Goal: Task Accomplishment & Management: Manage account settings

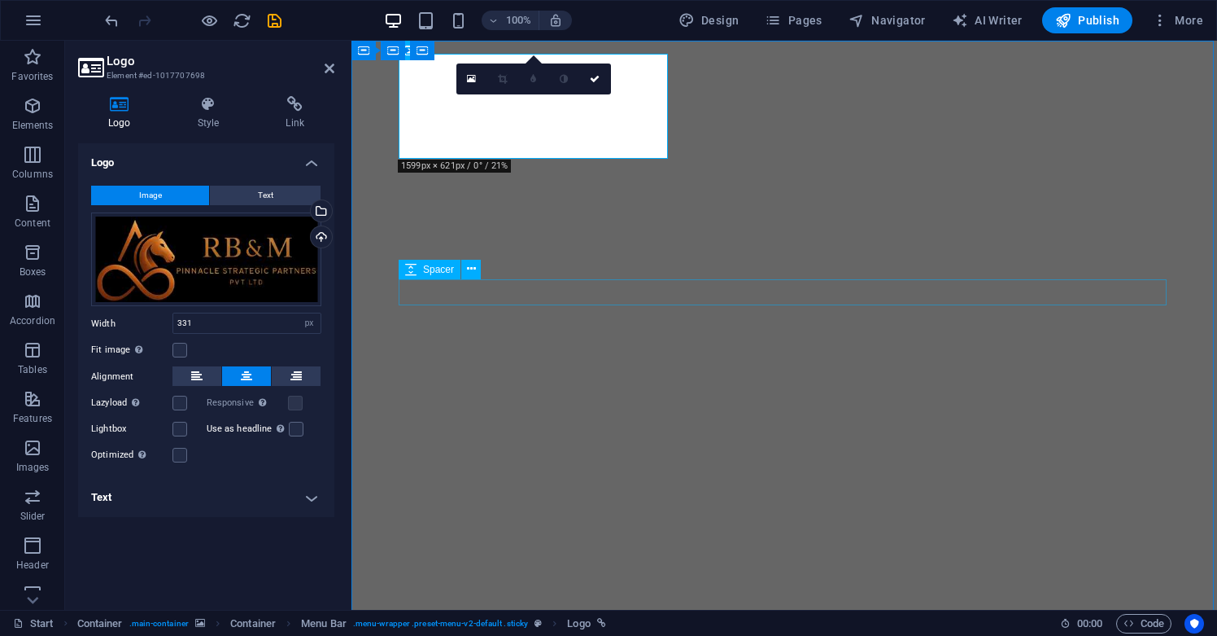
select select "px"
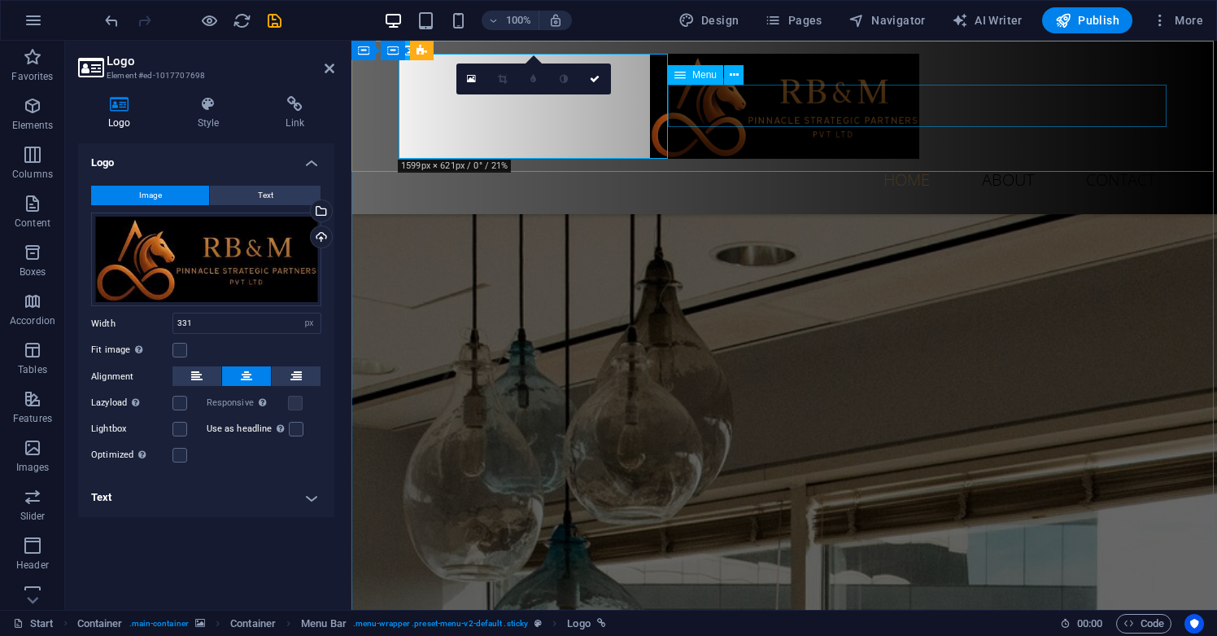
click at [776, 159] on nav "Home About Contact" at bounding box center [784, 180] width 768 height 42
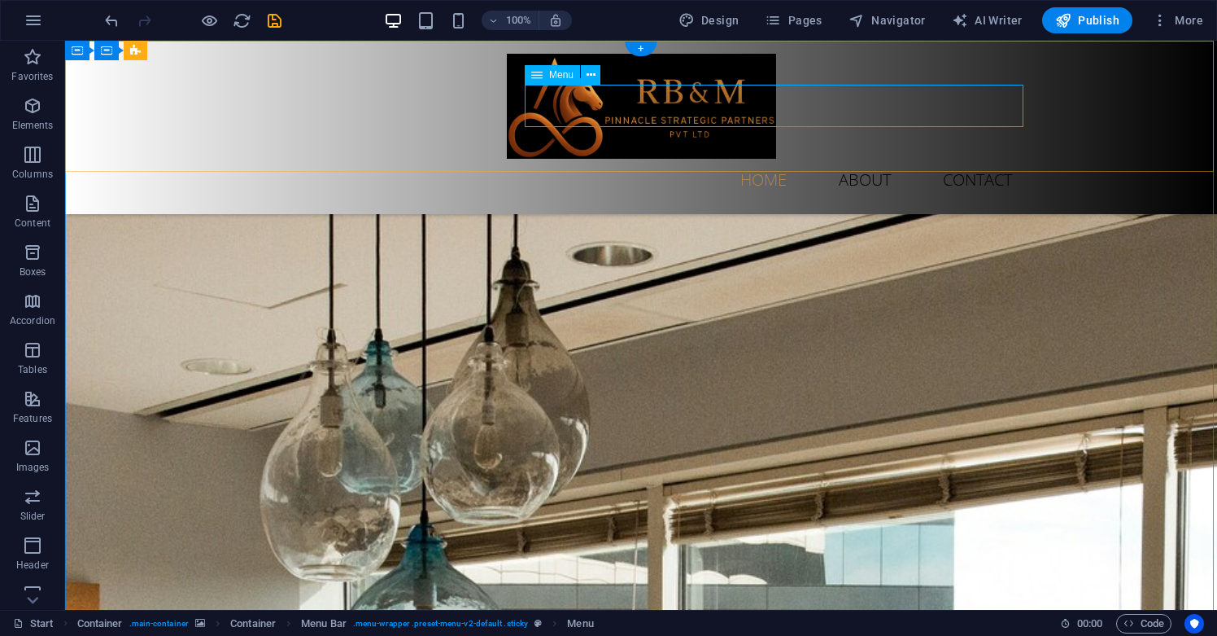
click at [858, 159] on nav "Home About Contact" at bounding box center [641, 180] width 768 height 42
click at [591, 79] on icon at bounding box center [591, 75] width 9 height 17
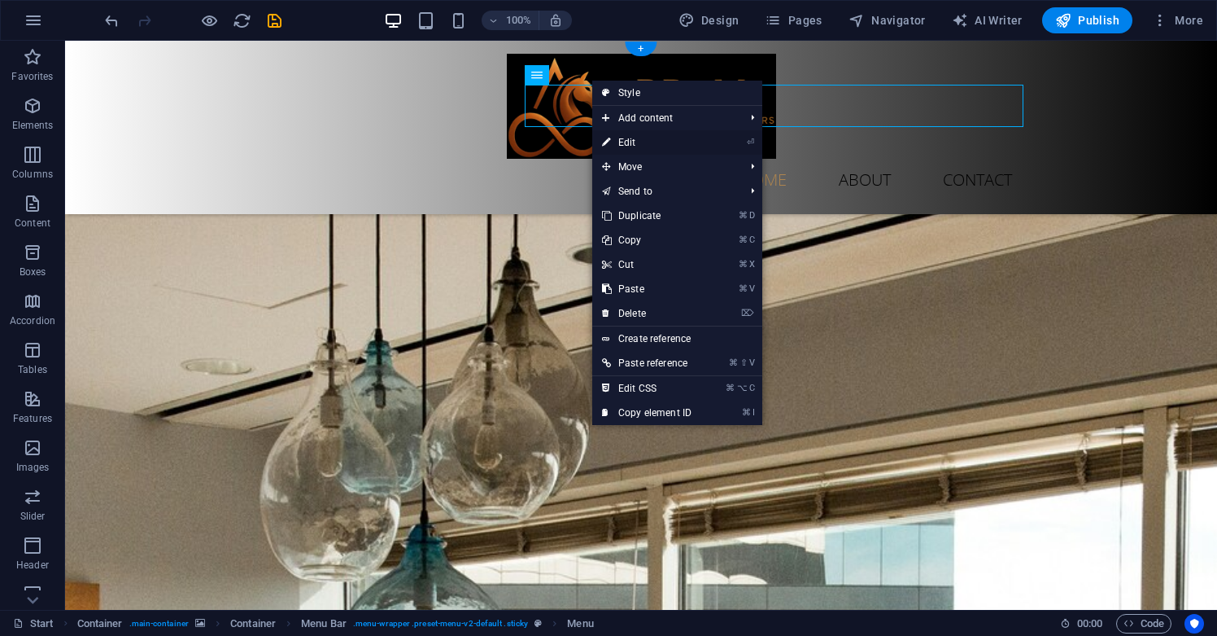
click at [627, 136] on link "⏎ Edit" at bounding box center [646, 142] width 109 height 24
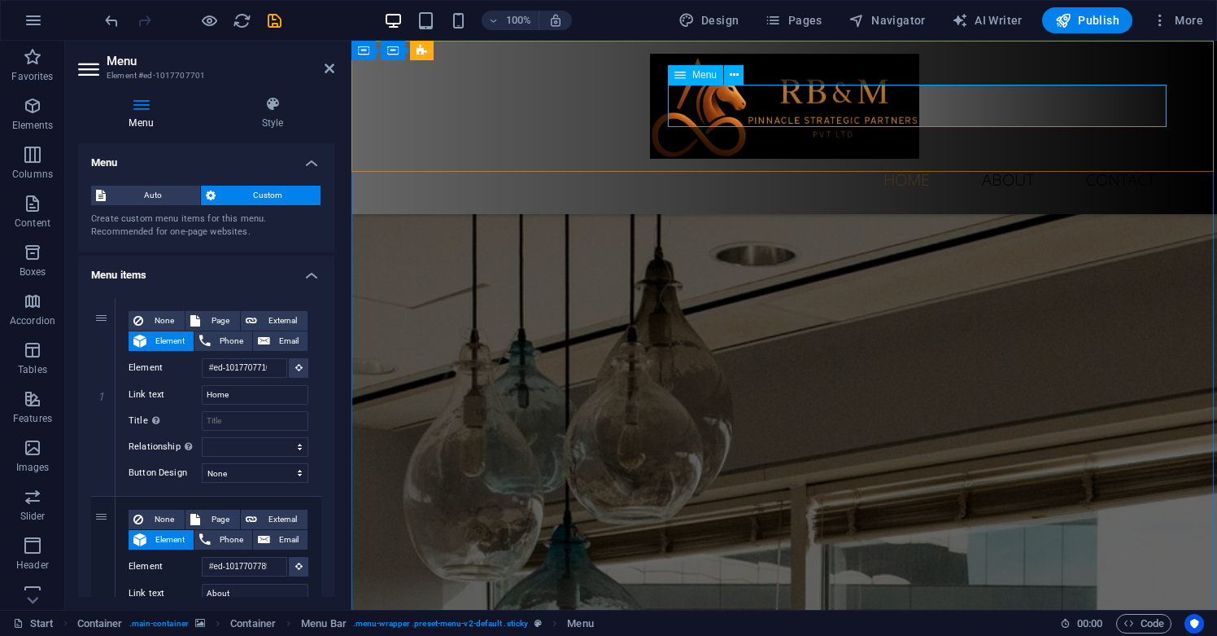
click at [986, 159] on nav "Home About Contact" at bounding box center [784, 180] width 768 height 42
click at [1003, 159] on nav "Home About Contact" at bounding box center [784, 180] width 768 height 42
click at [716, 78] on span "Menu" at bounding box center [705, 75] width 24 height 10
click at [685, 75] on icon at bounding box center [680, 75] width 11 height 20
click at [1007, 159] on nav "Home About Contact" at bounding box center [784, 180] width 768 height 42
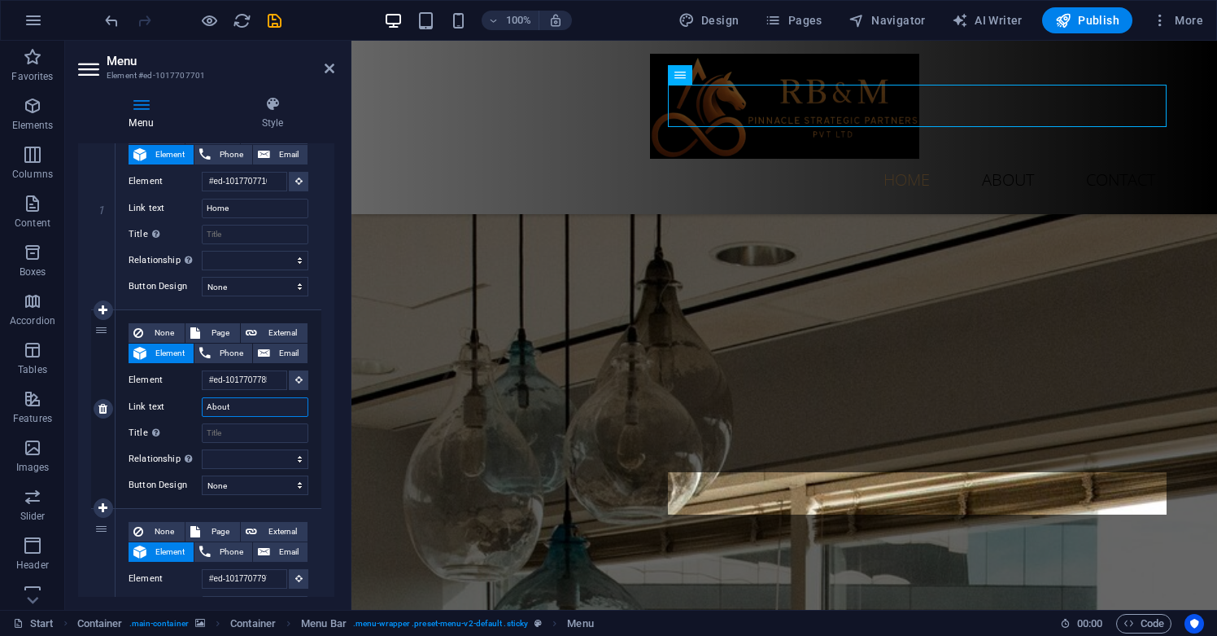
click at [221, 405] on input "About" at bounding box center [255, 407] width 107 height 20
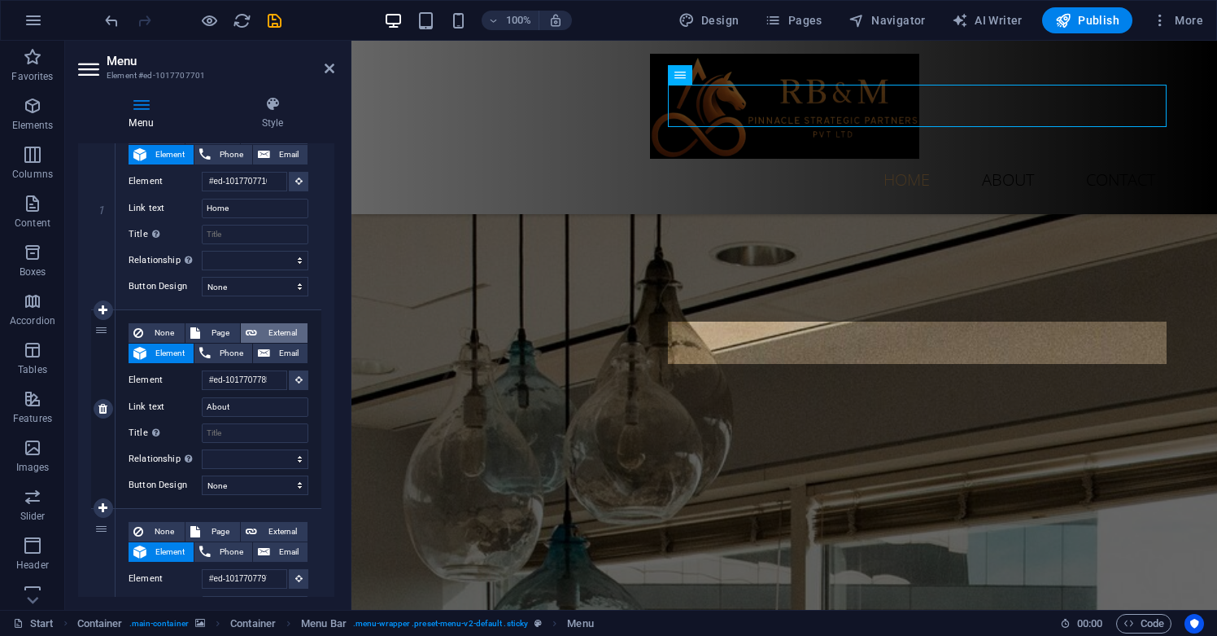
click at [291, 330] on span "External" at bounding box center [282, 333] width 41 height 20
select select
select select "blank"
select select
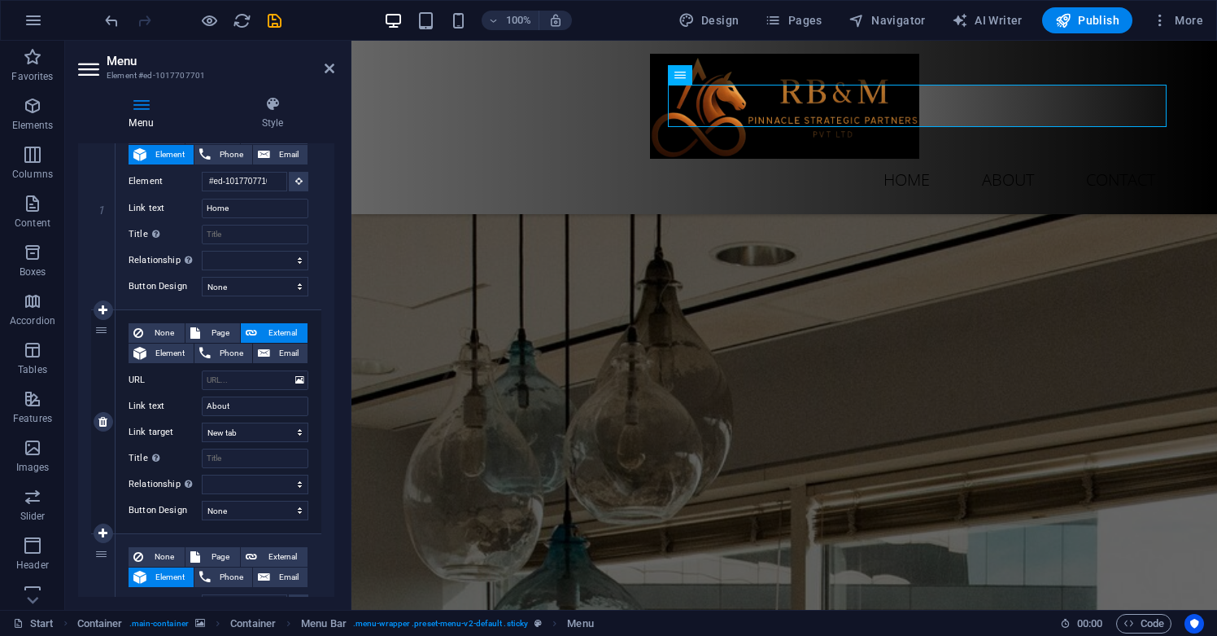
click at [289, 329] on span "External" at bounding box center [282, 333] width 41 height 20
click at [151, 334] on span "None" at bounding box center [164, 333] width 32 height 20
select select
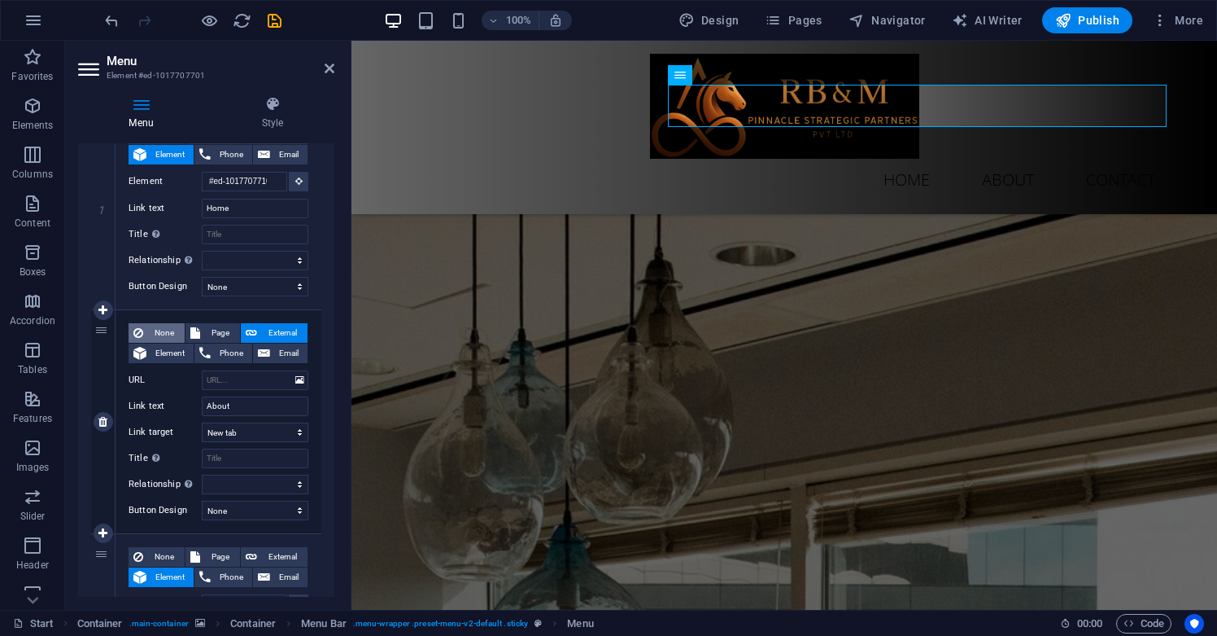
select select
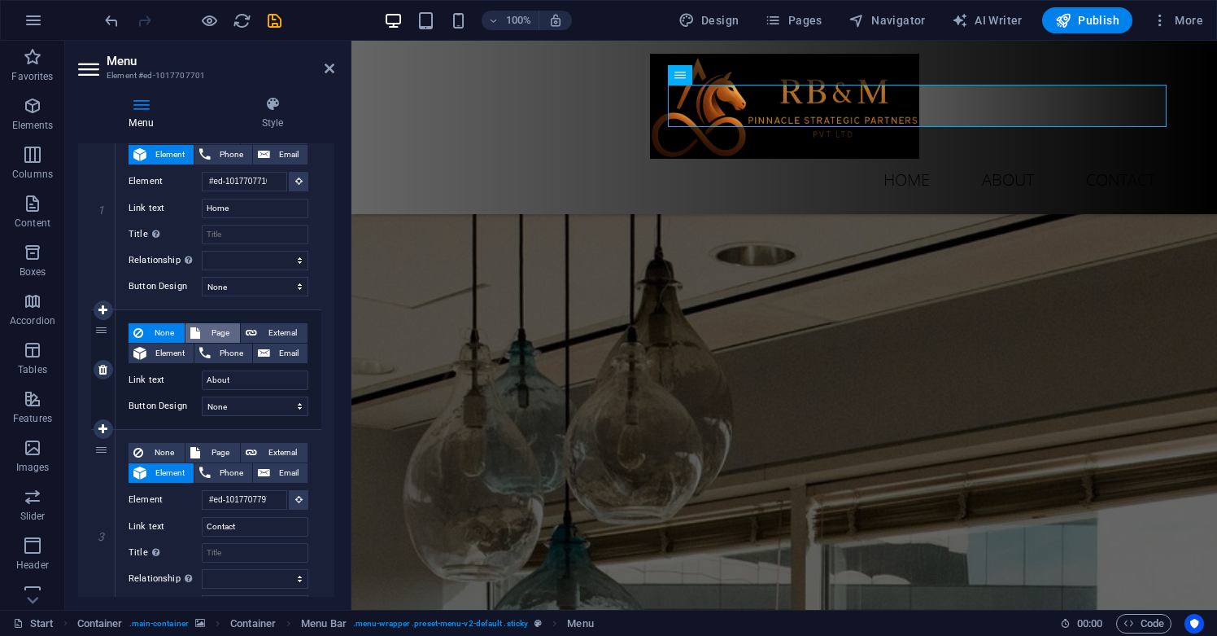
click at [220, 329] on span "Page" at bounding box center [220, 333] width 30 height 20
select select
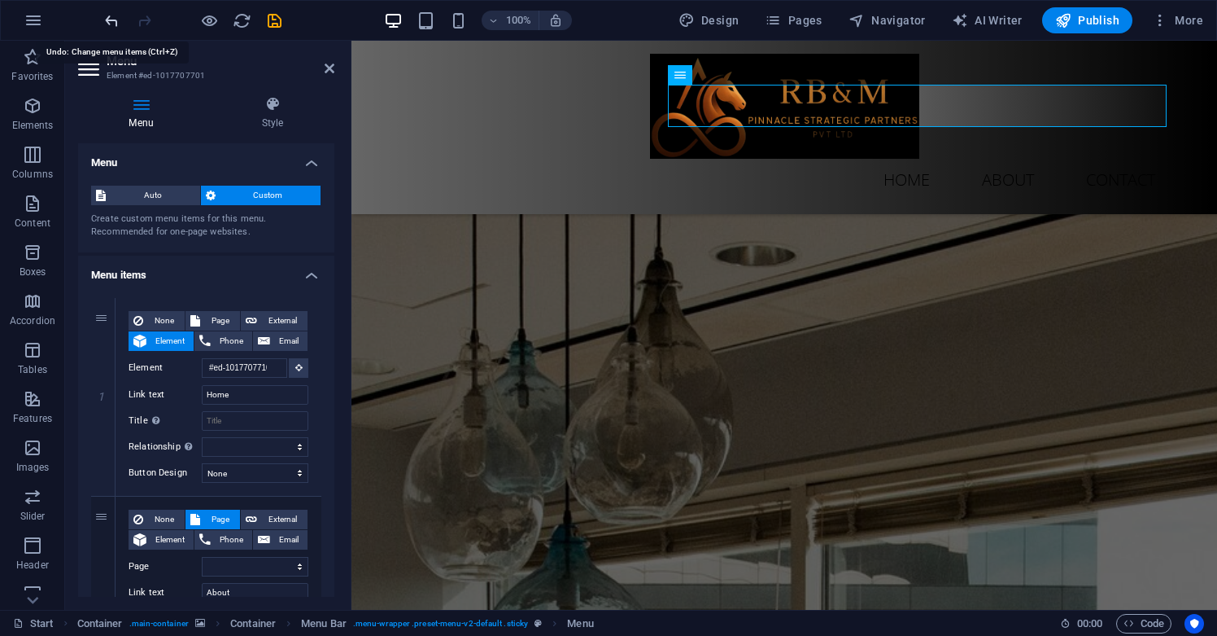
click at [113, 20] on icon "undo" at bounding box center [112, 20] width 19 height 19
select select
click at [116, 20] on icon "undo" at bounding box center [112, 20] width 19 height 19
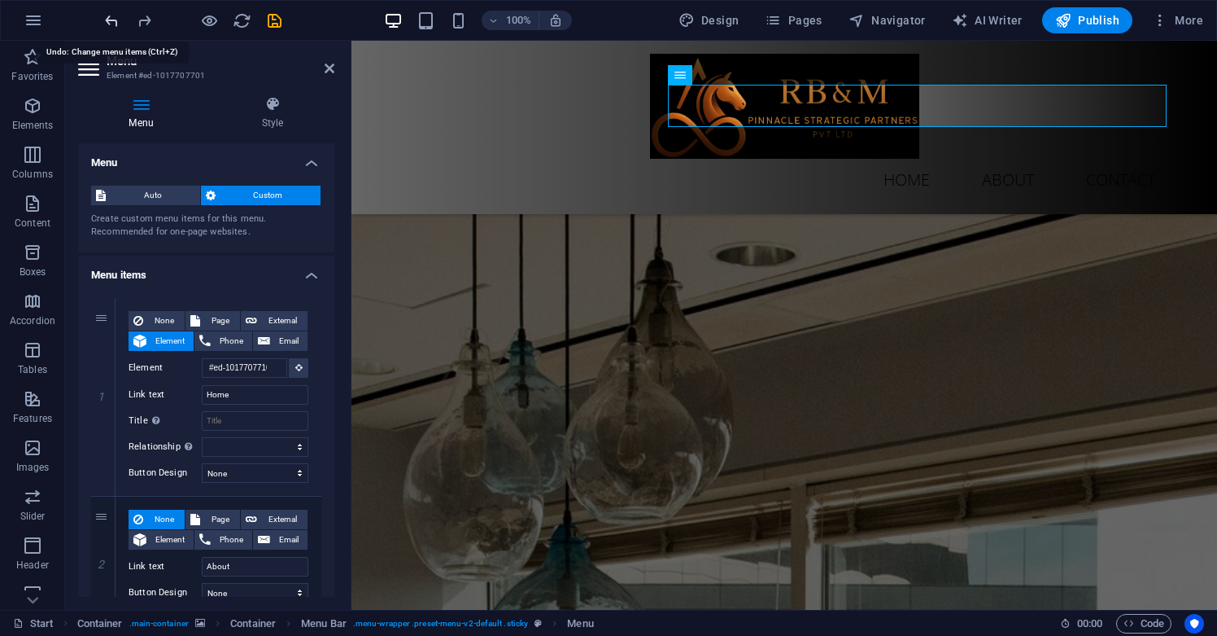
select select
click at [116, 20] on icon "undo" at bounding box center [112, 20] width 19 height 19
select select
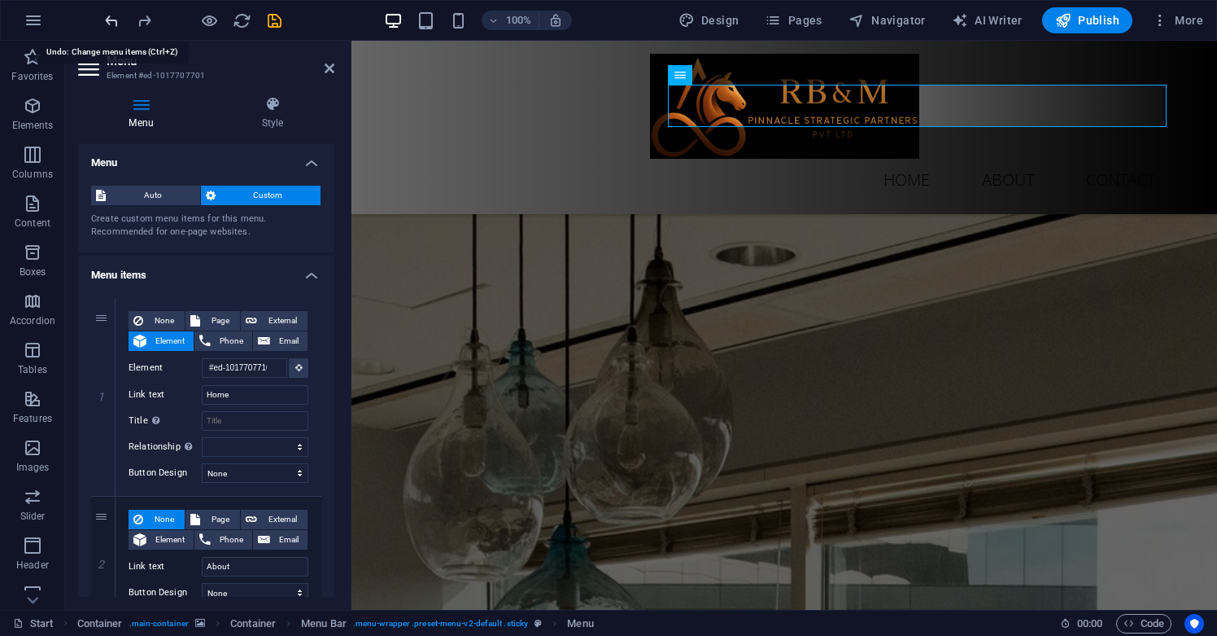
select select
click at [116, 20] on icon "undo" at bounding box center [112, 20] width 19 height 19
select select
select select "blank"
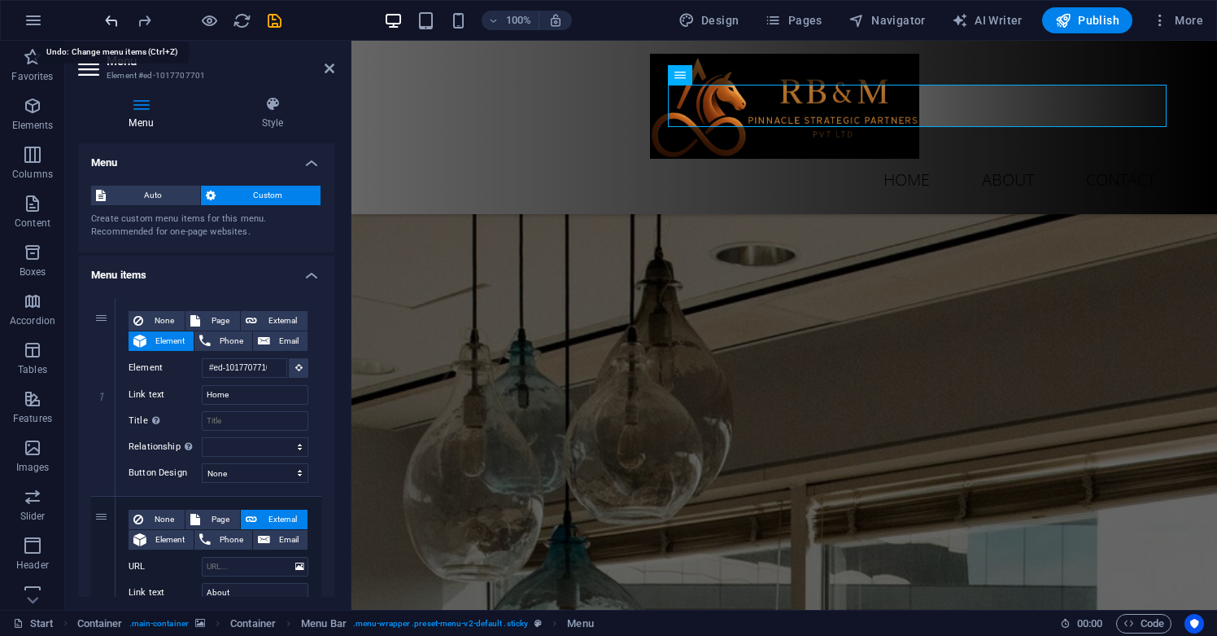
select select
click at [116, 20] on icon "undo" at bounding box center [112, 20] width 19 height 19
select select
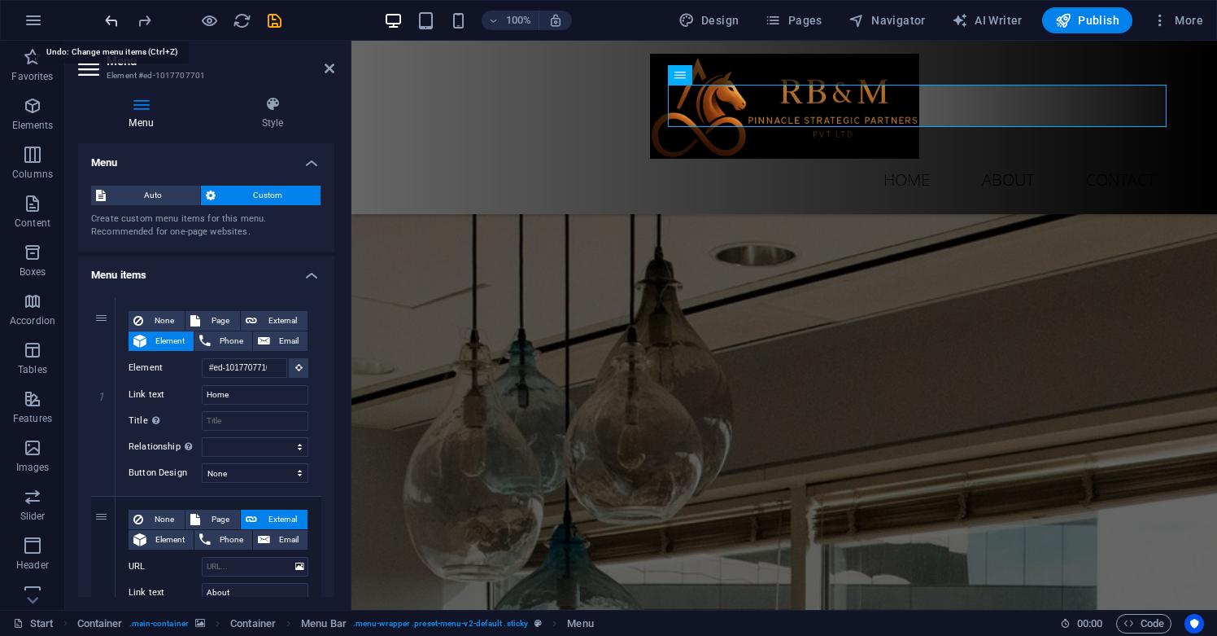
select select
click at [325, 68] on icon at bounding box center [330, 68] width 10 height 13
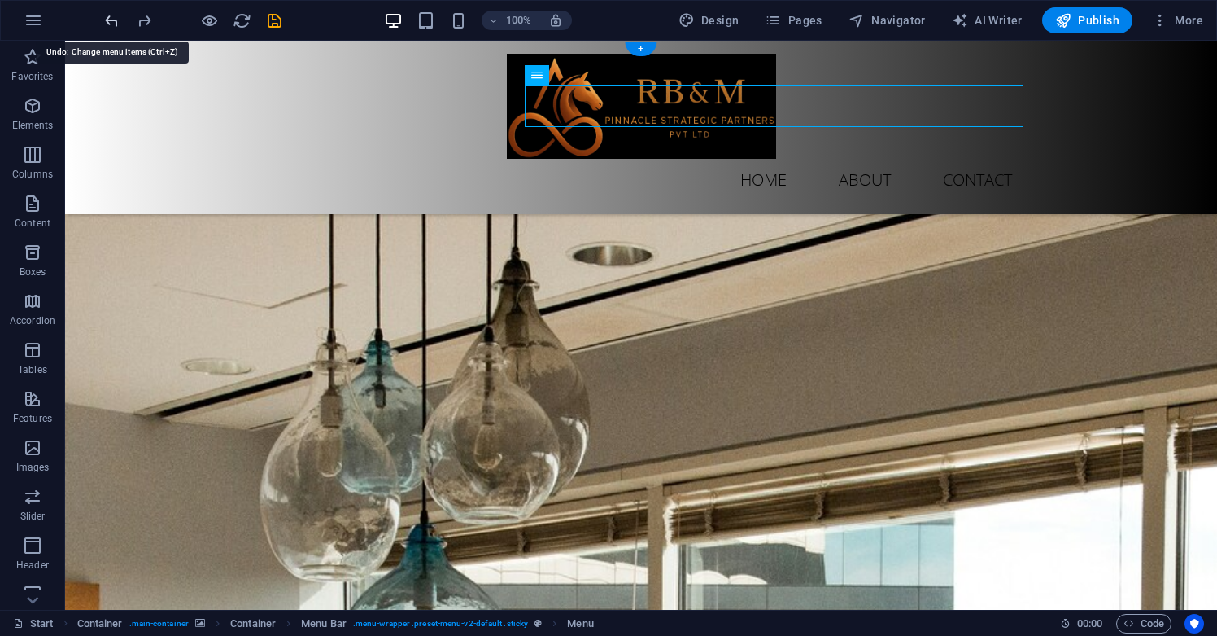
click at [118, 20] on icon "undo" at bounding box center [112, 20] width 19 height 19
click at [143, 26] on icon "redo" at bounding box center [144, 20] width 19 height 19
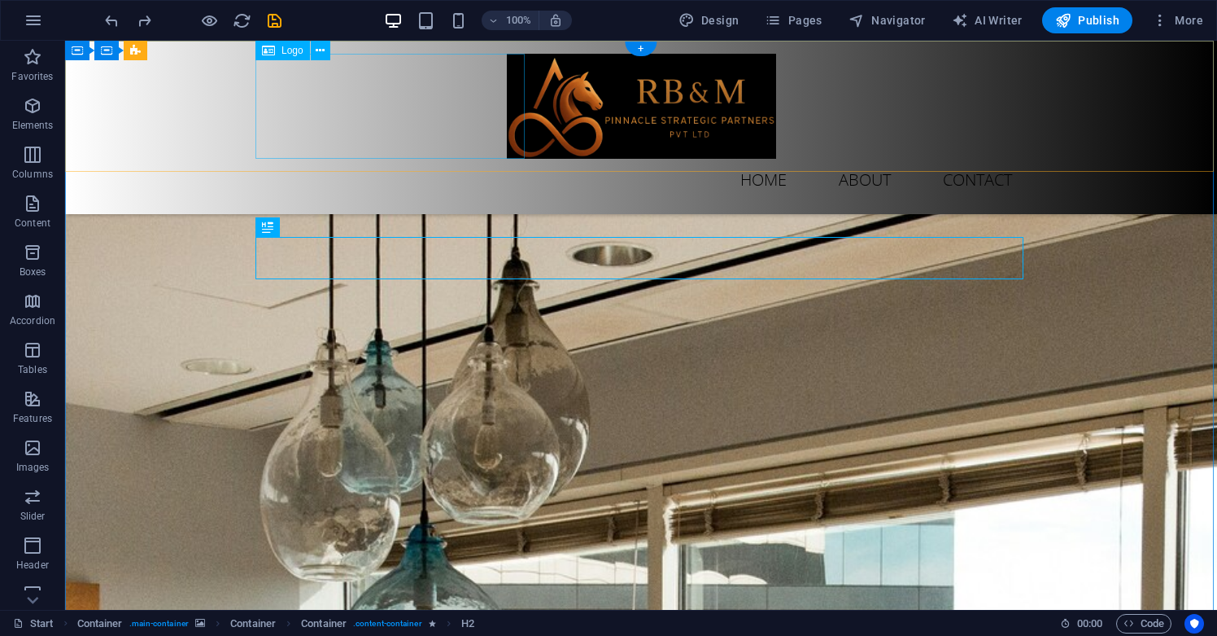
click at [492, 146] on div at bounding box center [641, 106] width 768 height 105
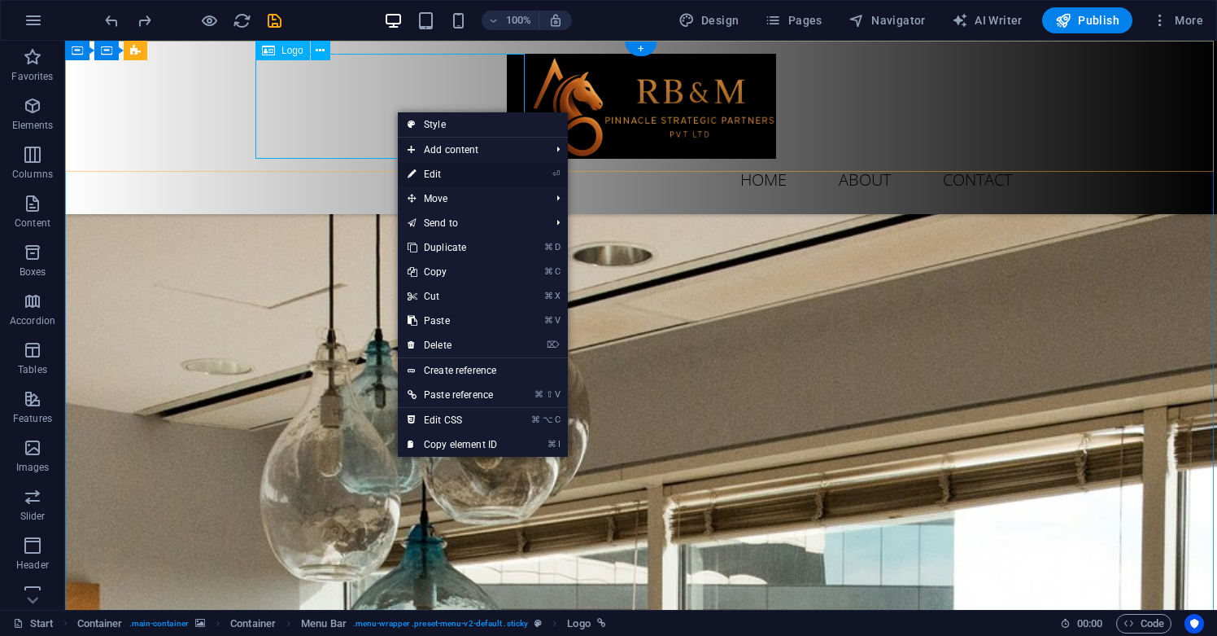
click at [450, 186] on link "⏎ Edit" at bounding box center [452, 174] width 109 height 24
select select "px"
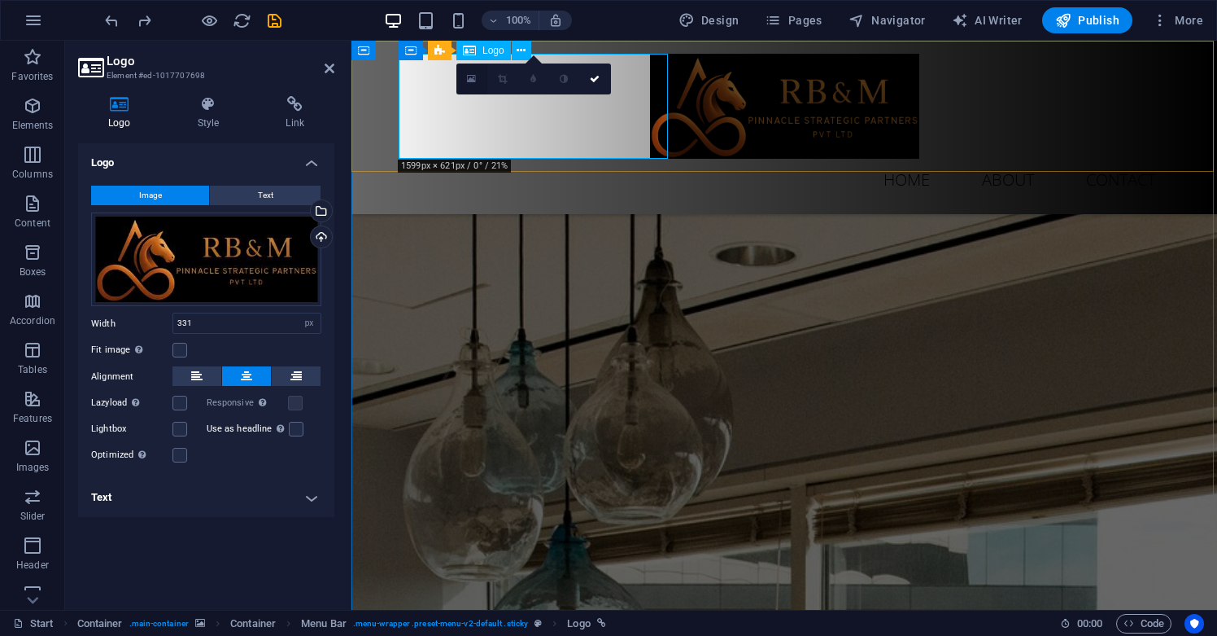
click at [479, 75] on link at bounding box center [472, 78] width 31 height 31
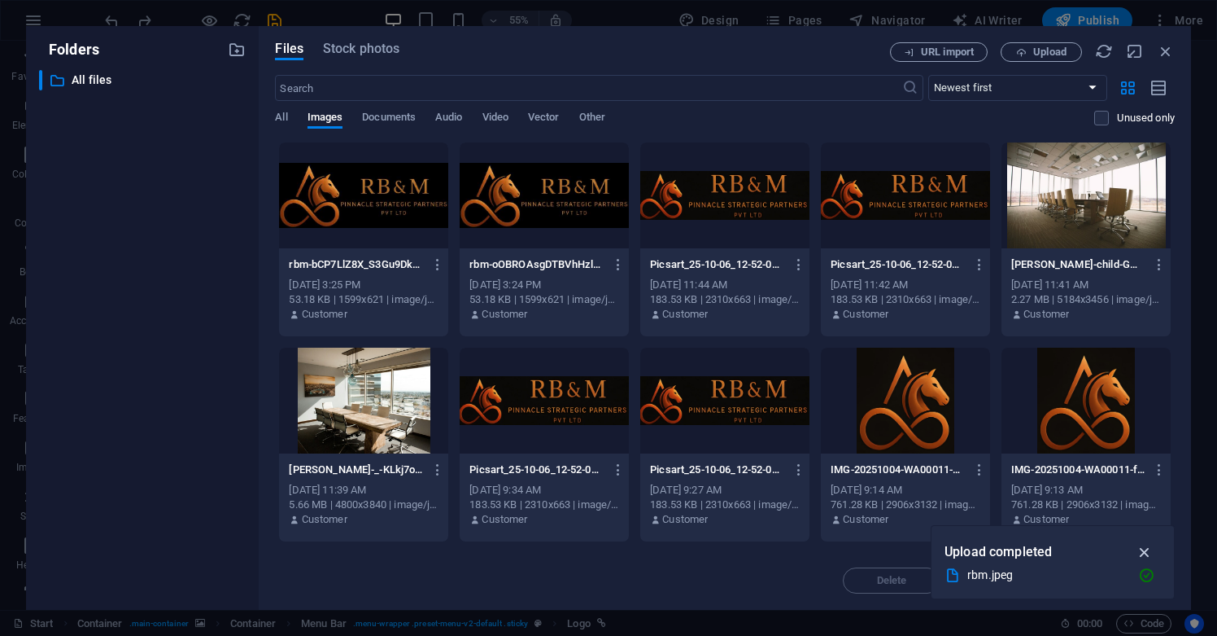
click at [1146, 554] on icon "button" at bounding box center [1145, 552] width 19 height 18
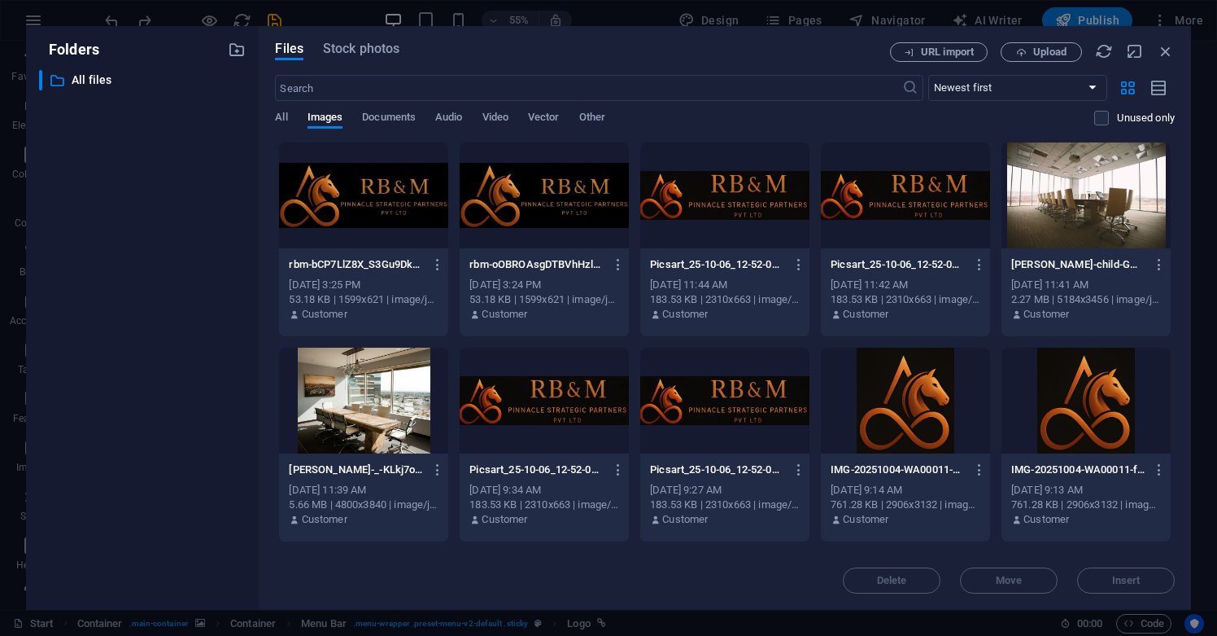
drag, startPoint x: 364, startPoint y: 50, endPoint x: 201, endPoint y: 55, distance: 162.8
click at [201, 55] on div "Folders ​ All files All files Files Stock photos URL import Upload ​ Newest fir…" at bounding box center [608, 317] width 1165 height 583
click at [260, 55] on div "Files Stock photos URL import Upload ​ Newest first Oldest first Name (A-Z) Nam…" at bounding box center [725, 317] width 933 height 583
click at [1047, 51] on span "Upload" at bounding box center [1050, 52] width 33 height 10
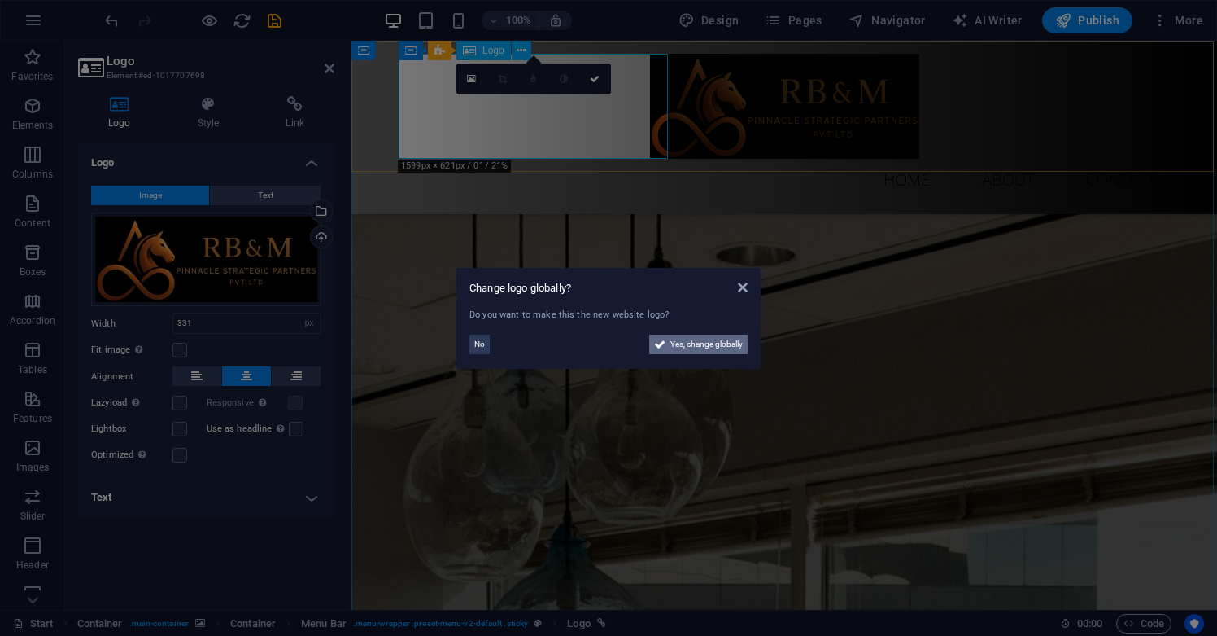
click at [675, 347] on span "Yes, change globally" at bounding box center [707, 344] width 72 height 20
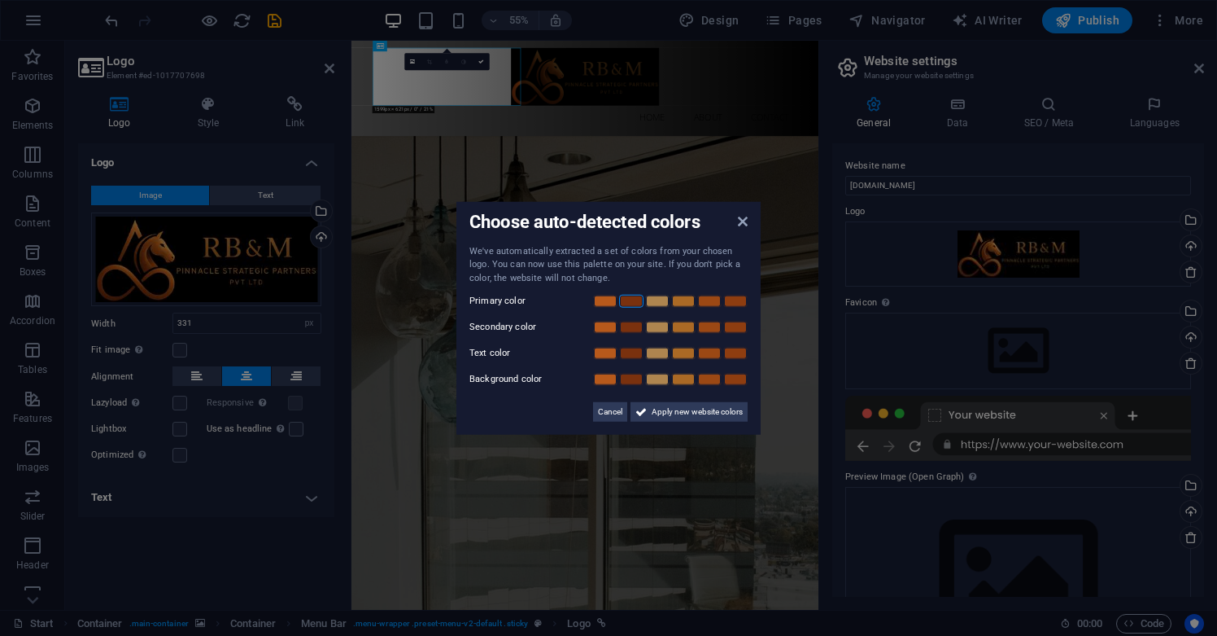
click at [637, 299] on link at bounding box center [631, 301] width 24 height 13
click at [607, 376] on link at bounding box center [605, 379] width 24 height 13
click at [624, 376] on link at bounding box center [631, 379] width 24 height 13
click at [660, 376] on link at bounding box center [657, 379] width 24 height 13
click at [666, 407] on span "Apply new website colors" at bounding box center [697, 412] width 91 height 20
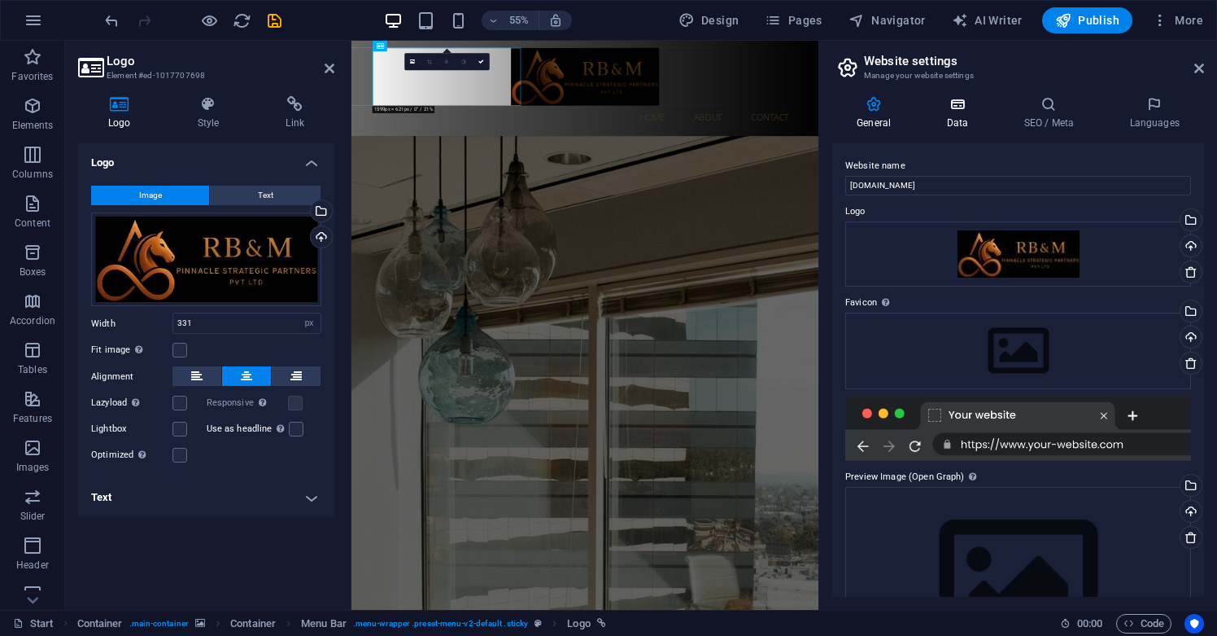
click at [966, 122] on h4 "Data" at bounding box center [960, 113] width 77 height 34
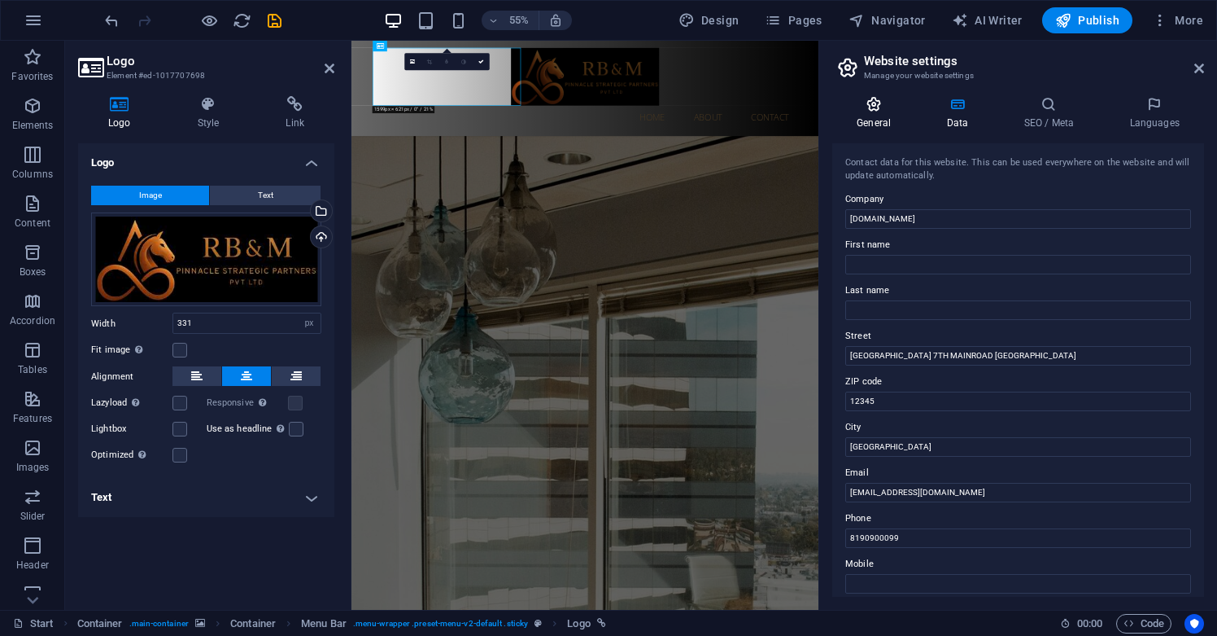
click at [877, 107] on icon at bounding box center [874, 104] width 83 height 16
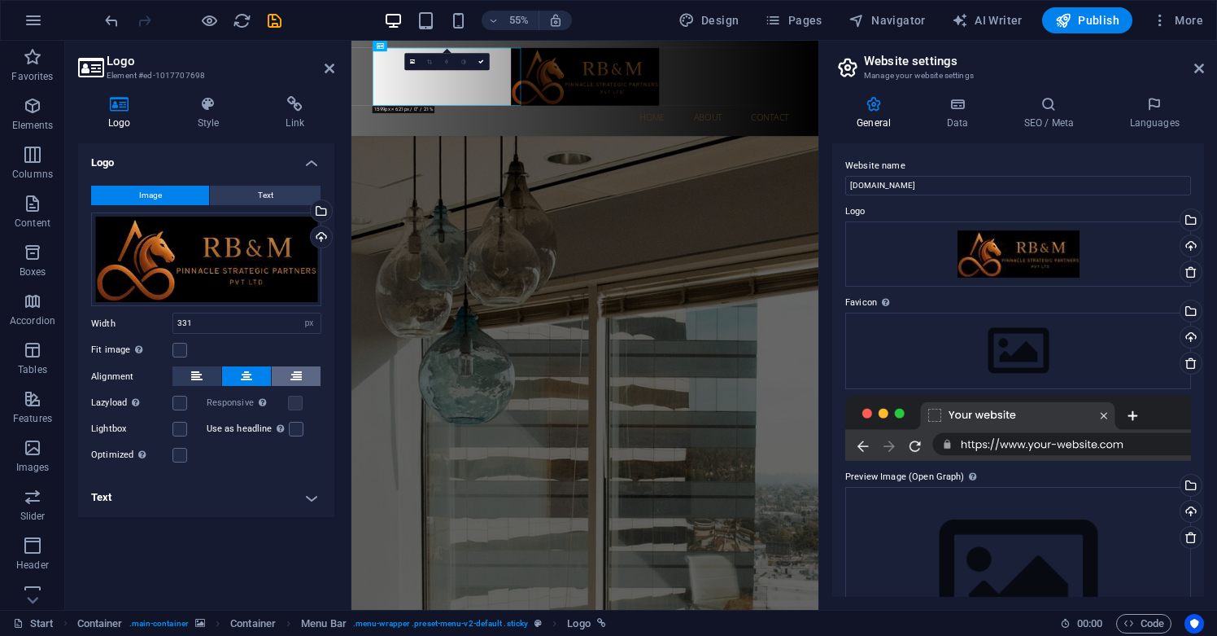
click at [312, 375] on button at bounding box center [296, 376] width 49 height 20
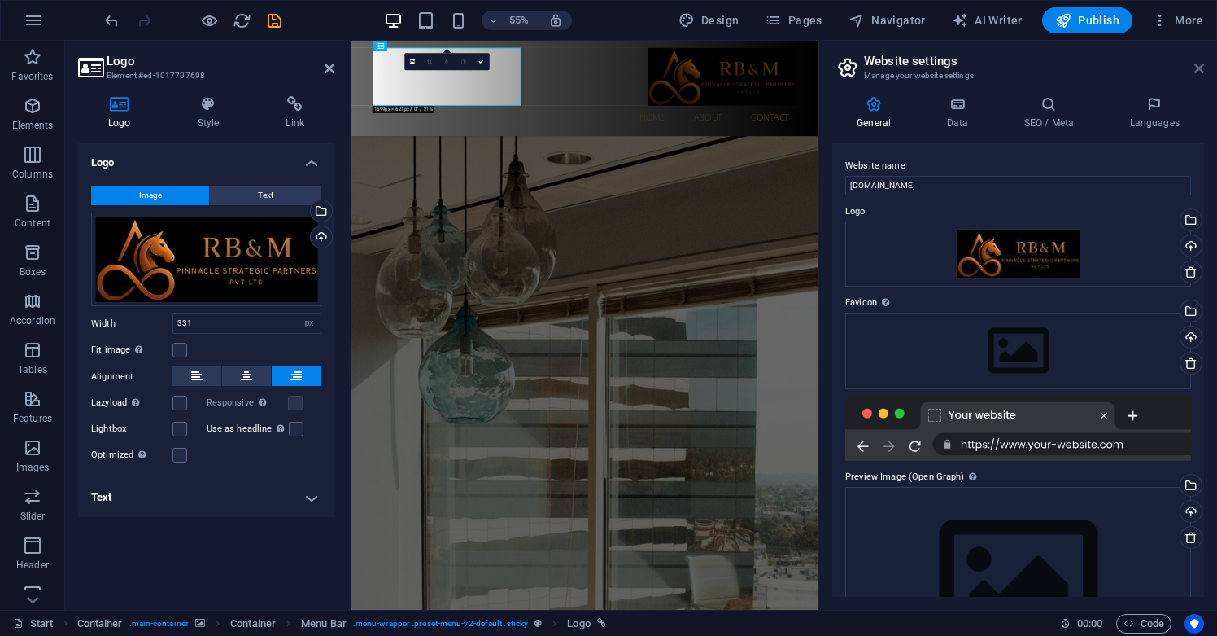
drag, startPoint x: 1201, startPoint y: 72, endPoint x: 811, endPoint y: 36, distance: 391.4
click at [1201, 72] on icon at bounding box center [1200, 68] width 10 height 13
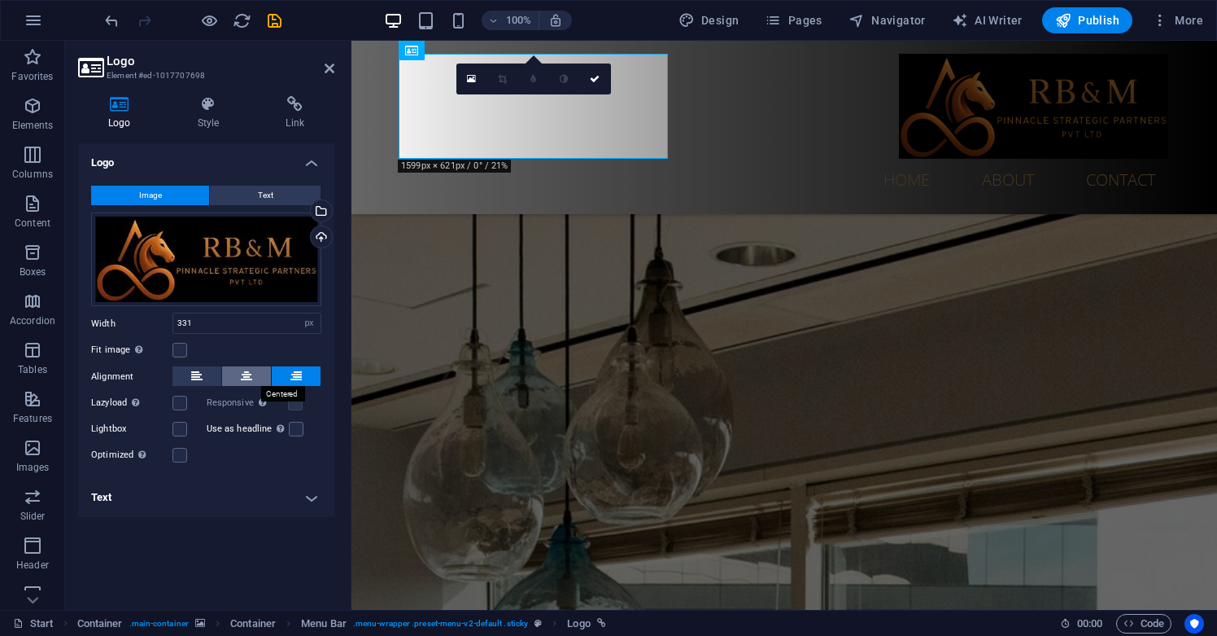
click at [245, 374] on icon at bounding box center [246, 376] width 11 height 20
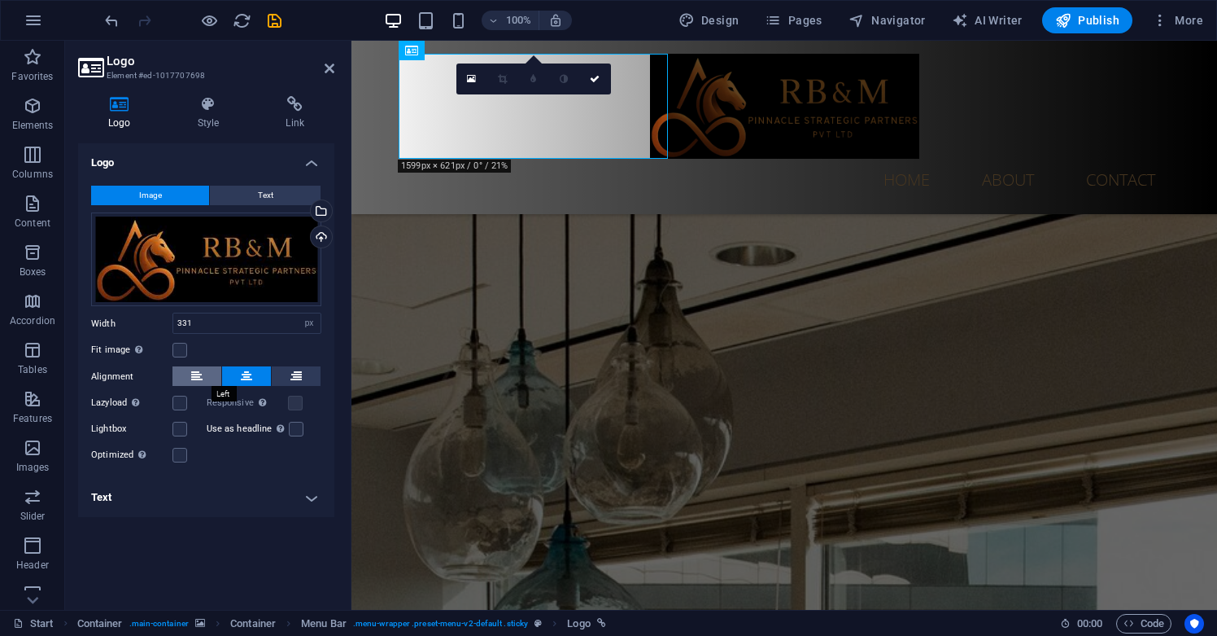
click at [189, 377] on button at bounding box center [197, 376] width 49 height 20
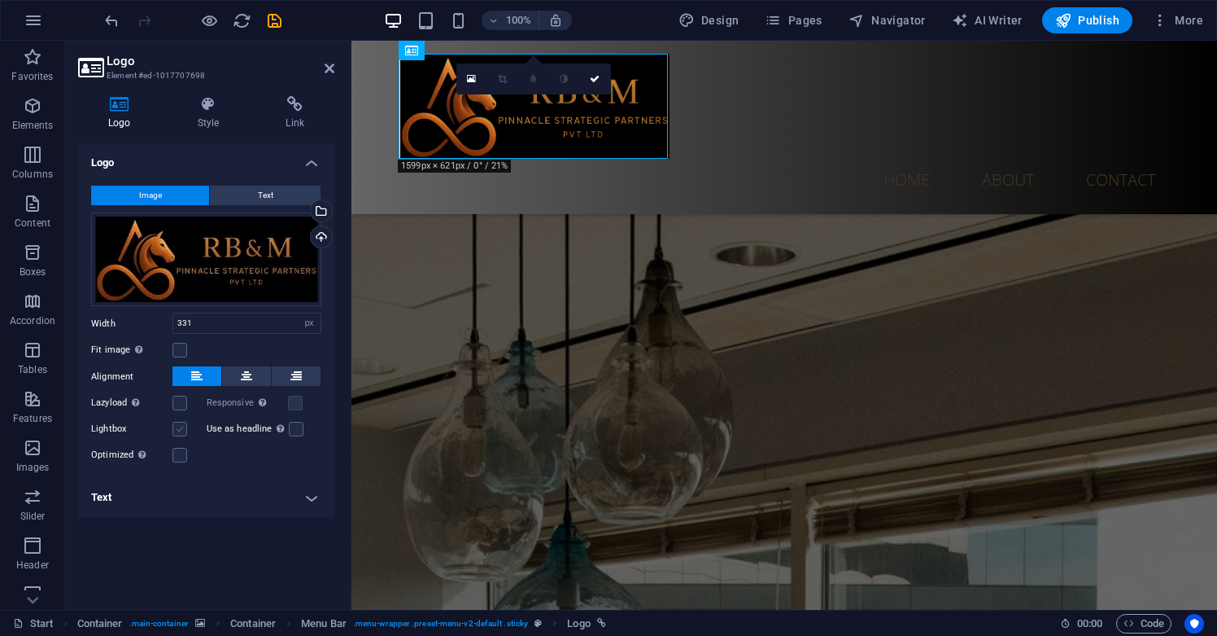
click at [181, 428] on label at bounding box center [180, 429] width 15 height 15
click at [0, 0] on input "Lightbox" at bounding box center [0, 0] width 0 height 0
click at [175, 430] on label at bounding box center [180, 429] width 15 height 15
click at [0, 0] on input "Lightbox" at bounding box center [0, 0] width 0 height 0
click at [180, 457] on label at bounding box center [180, 455] width 15 height 15
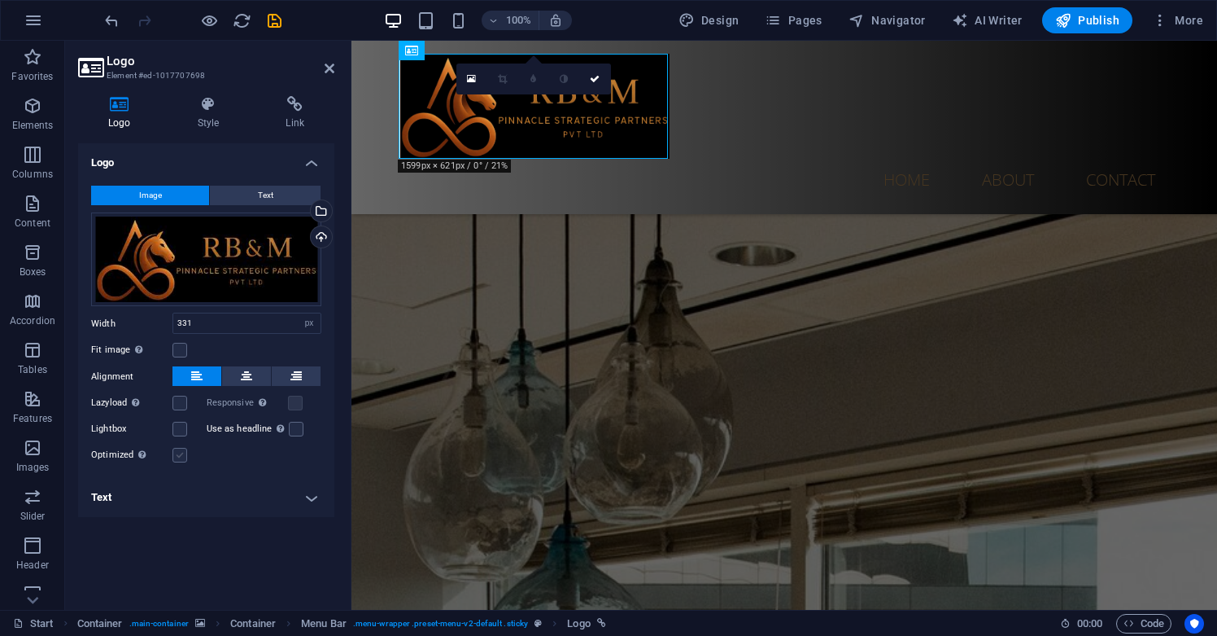
click at [0, 0] on input "Optimized Images are compressed to improve page speed." at bounding box center [0, 0] width 0 height 0
click at [183, 427] on label at bounding box center [180, 429] width 15 height 15
click at [0, 0] on input "Lightbox" at bounding box center [0, 0] width 0 height 0
click at [178, 453] on label at bounding box center [180, 455] width 15 height 15
click at [0, 0] on input "Optimized Images are compressed to improve page speed." at bounding box center [0, 0] width 0 height 0
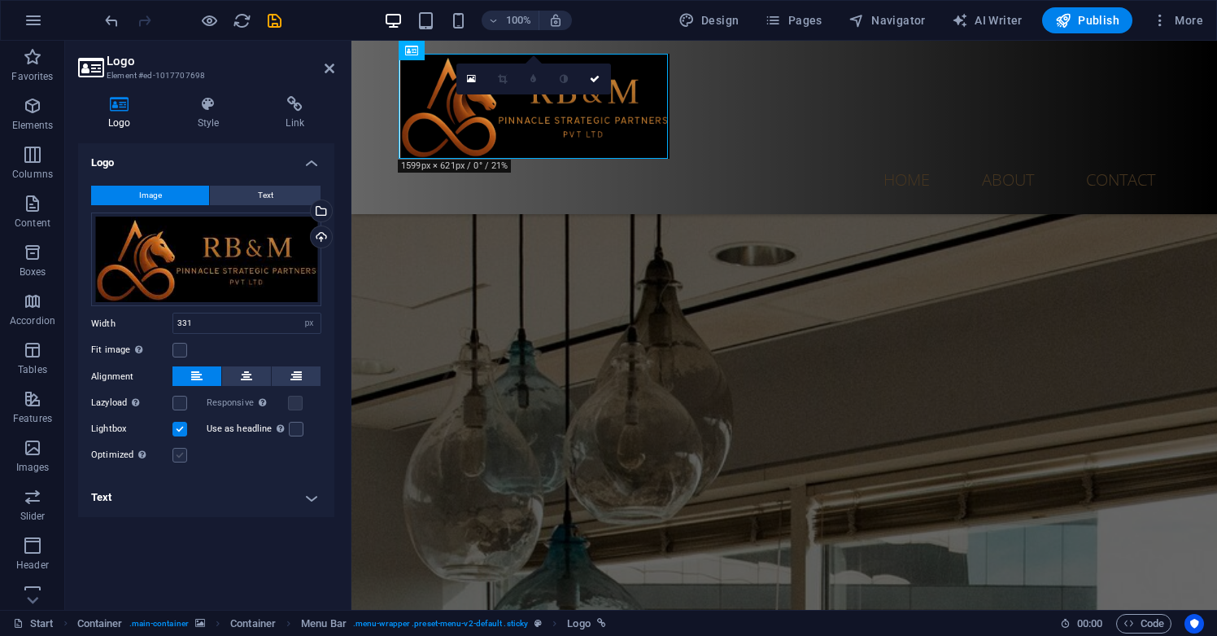
click at [178, 453] on label at bounding box center [180, 455] width 15 height 15
click at [0, 0] on input "Optimized Images are compressed to improve page speed." at bounding box center [0, 0] width 0 height 0
click at [178, 453] on label at bounding box center [180, 455] width 15 height 15
click at [0, 0] on input "Optimized Images are compressed to improve page speed." at bounding box center [0, 0] width 0 height 0
click at [178, 453] on label at bounding box center [180, 455] width 15 height 15
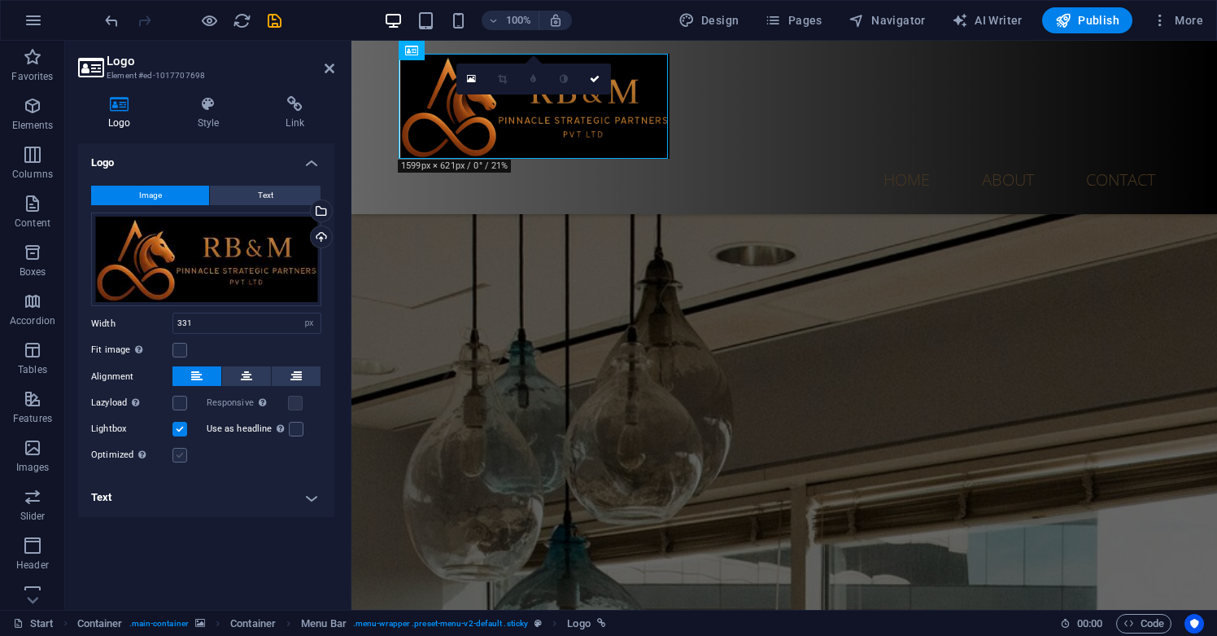
click at [0, 0] on input "Optimized Images are compressed to improve page speed." at bounding box center [0, 0] width 0 height 0
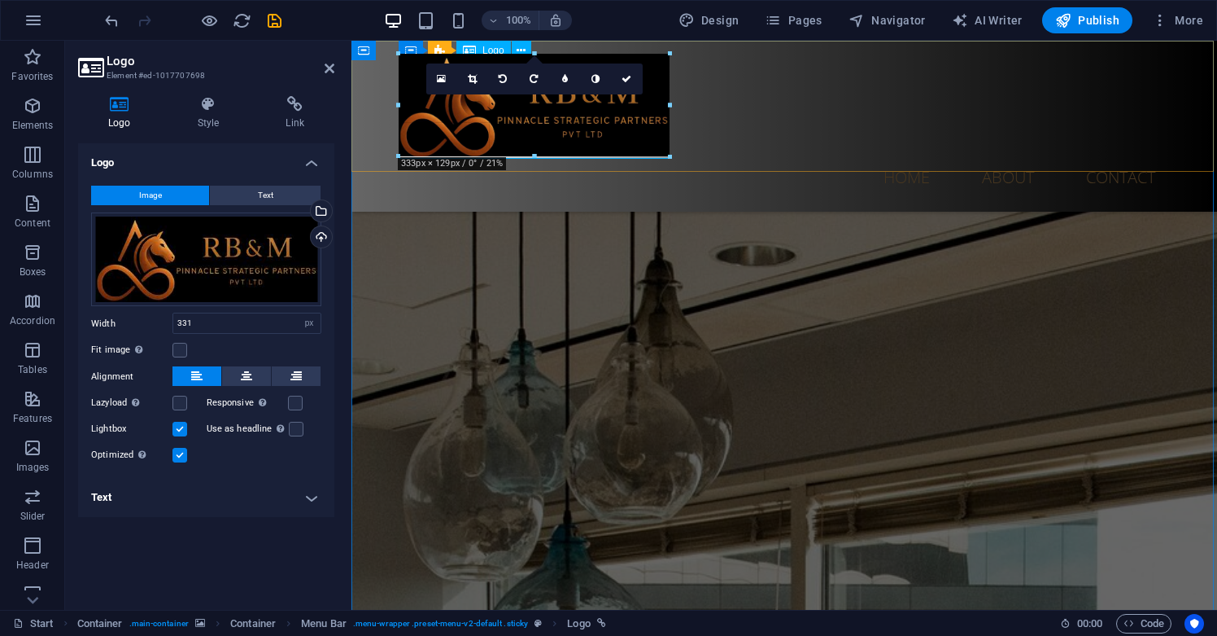
type input "325"
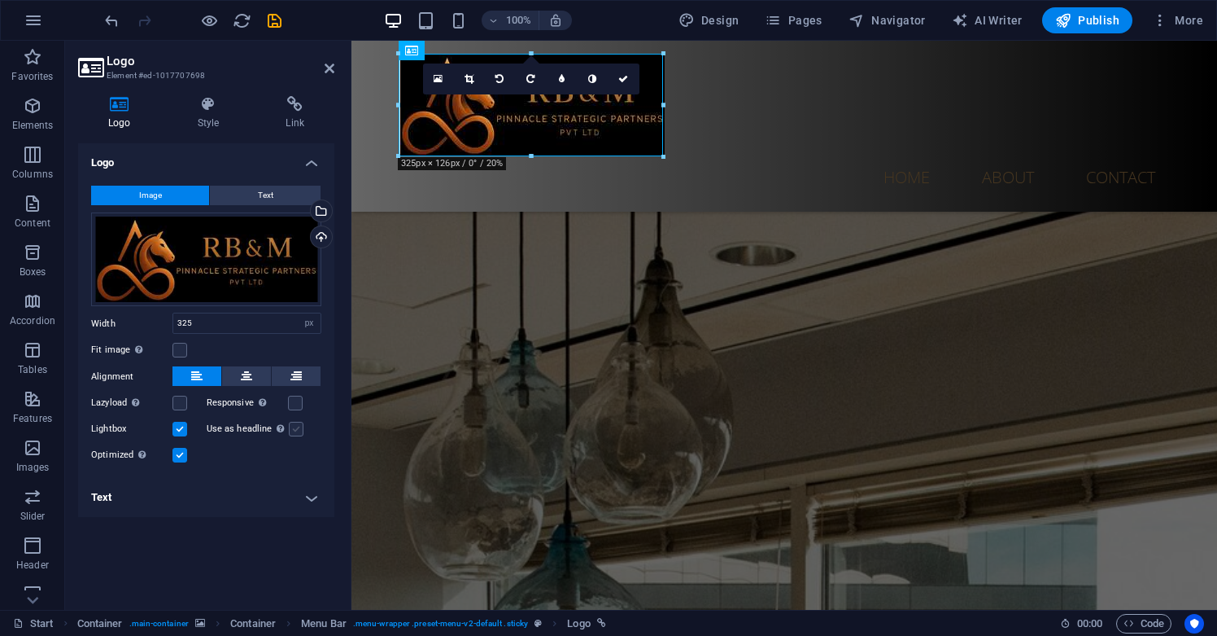
click at [293, 431] on label at bounding box center [296, 429] width 15 height 15
click at [0, 0] on input "Use as headline The image will be wrapped in an H1 headline tag. Useful for giv…" at bounding box center [0, 0] width 0 height 0
click at [291, 407] on label at bounding box center [295, 403] width 15 height 15
click at [0, 0] on input "Responsive Automatically load retina image and smartphone optimized sizes." at bounding box center [0, 0] width 0 height 0
click at [181, 403] on label at bounding box center [180, 403] width 15 height 15
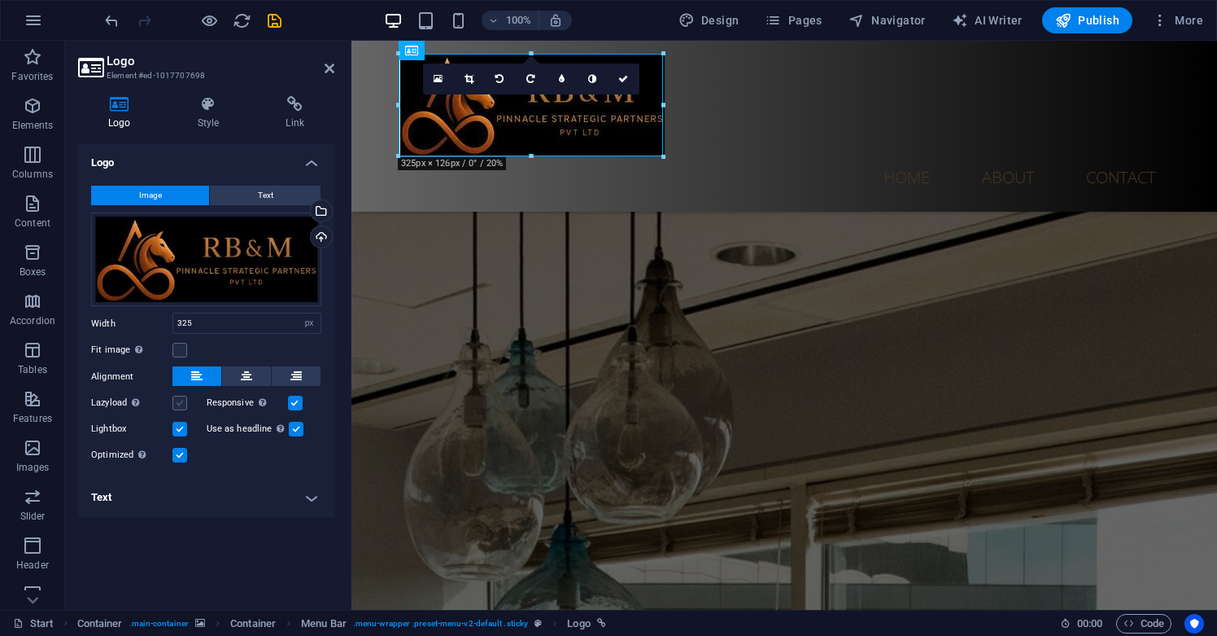
click at [0, 0] on input "Lazyload Loading images after the page loads improves page speed." at bounding box center [0, 0] width 0 height 0
click at [177, 355] on label at bounding box center [180, 350] width 15 height 15
click at [0, 0] on input "Fit image Automatically fit image to a fixed width and height" at bounding box center [0, 0] width 0 height 0
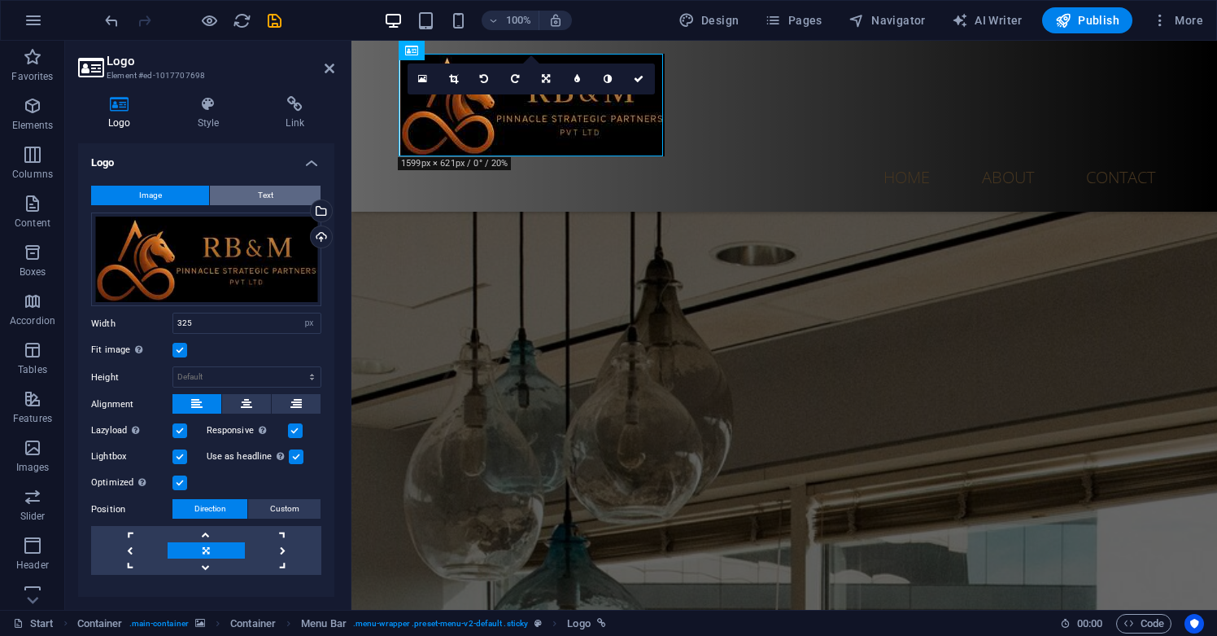
click at [268, 197] on span "Text" at bounding box center [265, 196] width 15 height 20
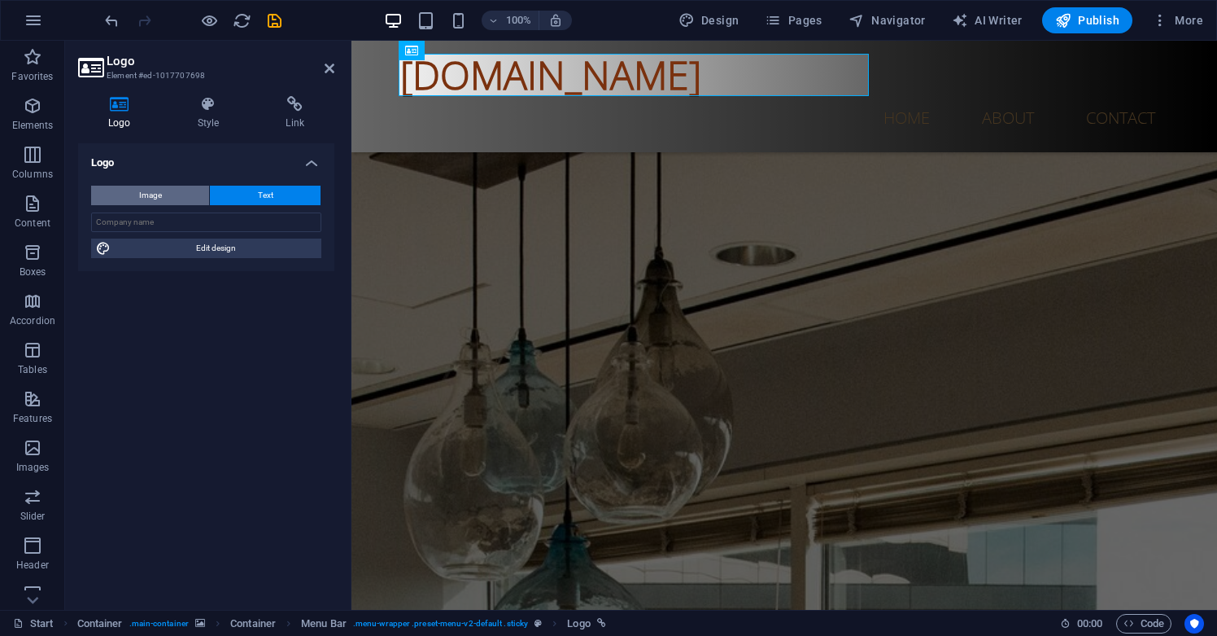
click at [151, 194] on span "Image" at bounding box center [150, 196] width 23 height 20
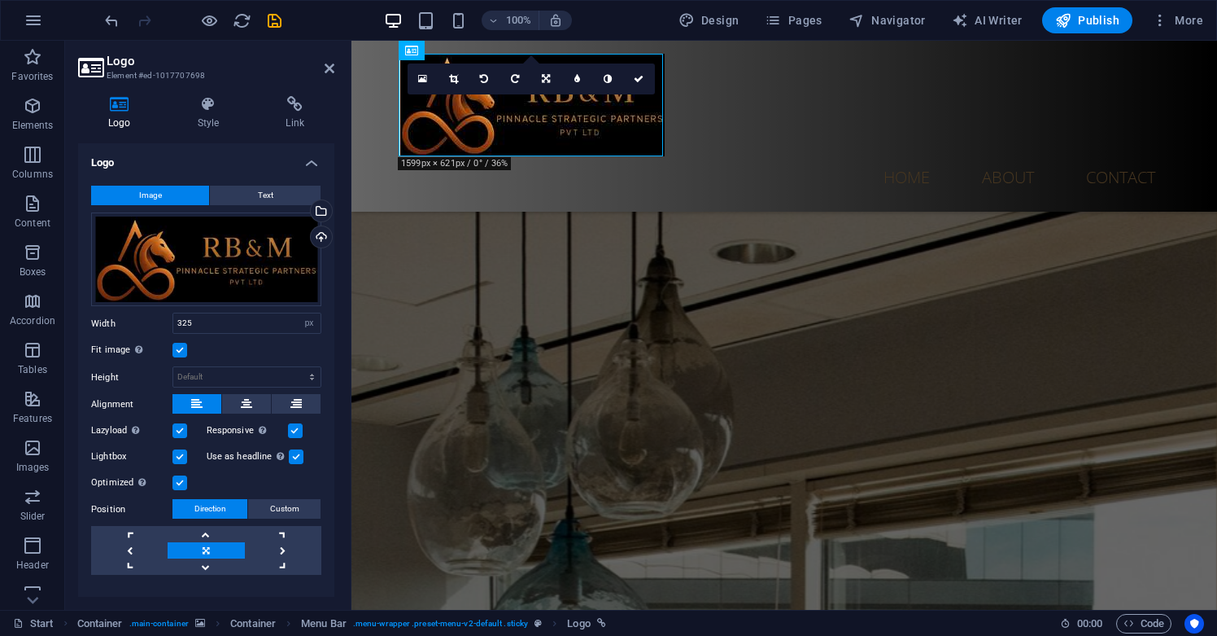
scroll to position [28, 0]
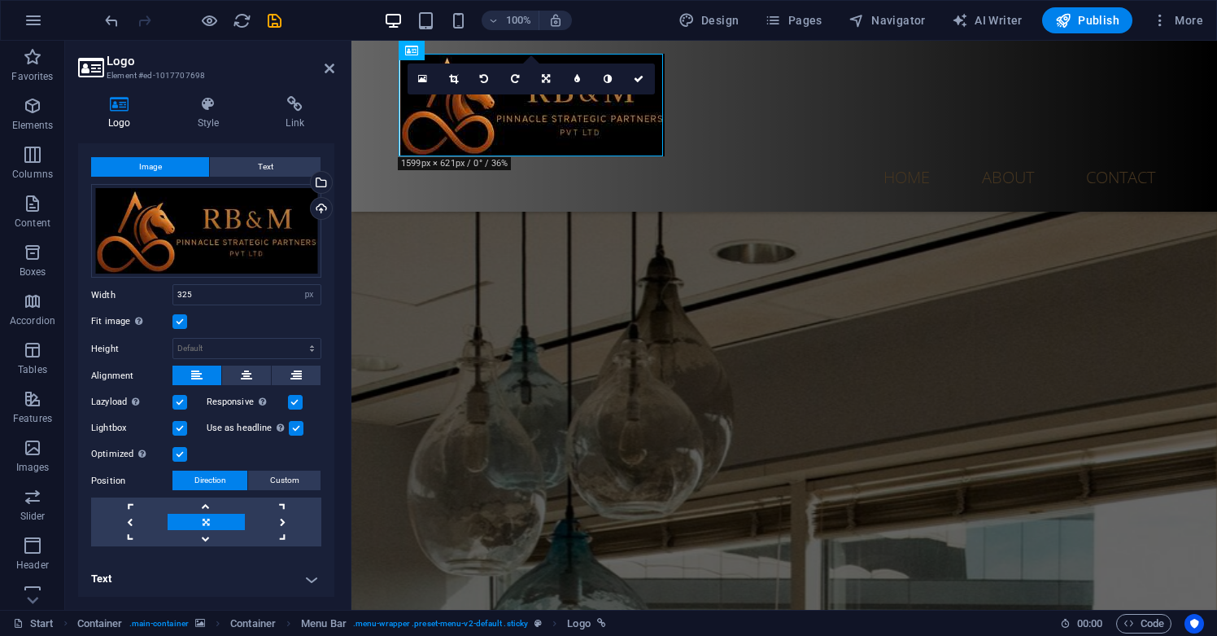
click at [304, 577] on h4 "Text" at bounding box center [206, 578] width 256 height 39
click at [304, 577] on h4 "Text" at bounding box center [206, 573] width 256 height 29
click at [206, 106] on icon at bounding box center [209, 104] width 82 height 16
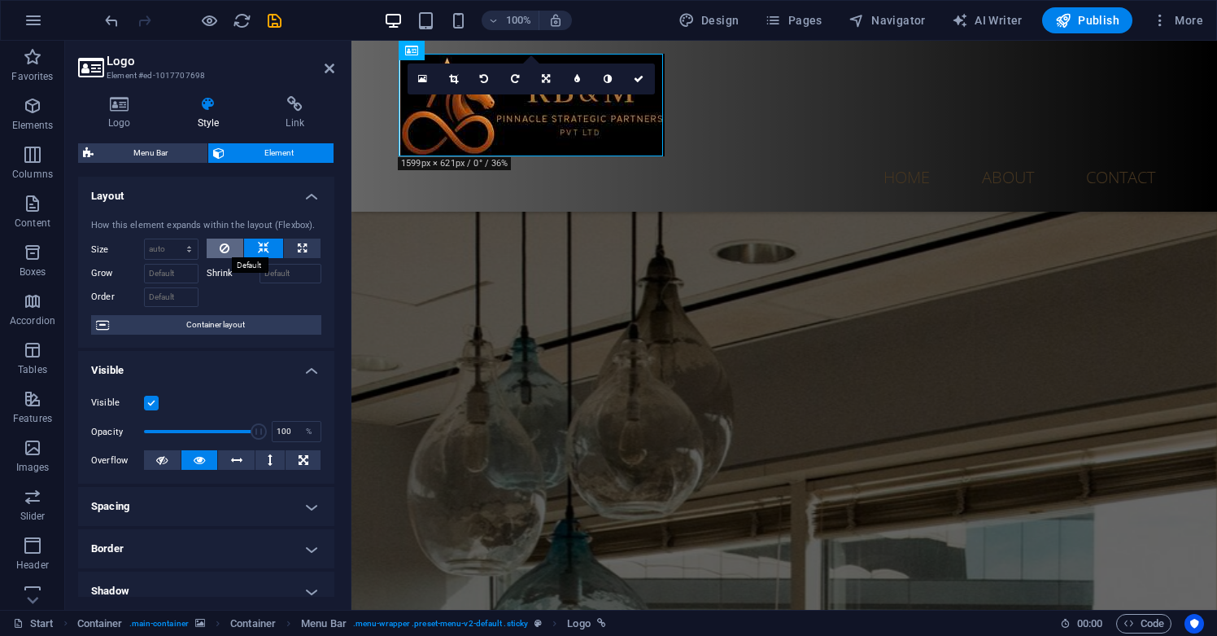
click at [221, 247] on icon at bounding box center [225, 248] width 10 height 20
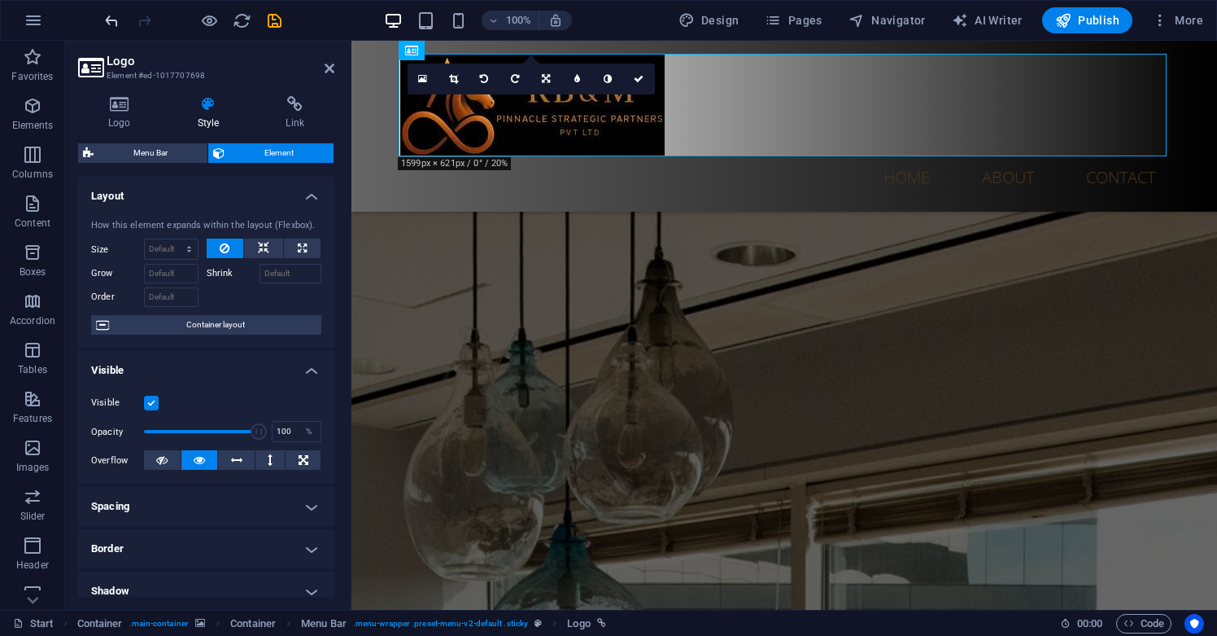
click at [117, 21] on icon "undo" at bounding box center [112, 20] width 19 height 19
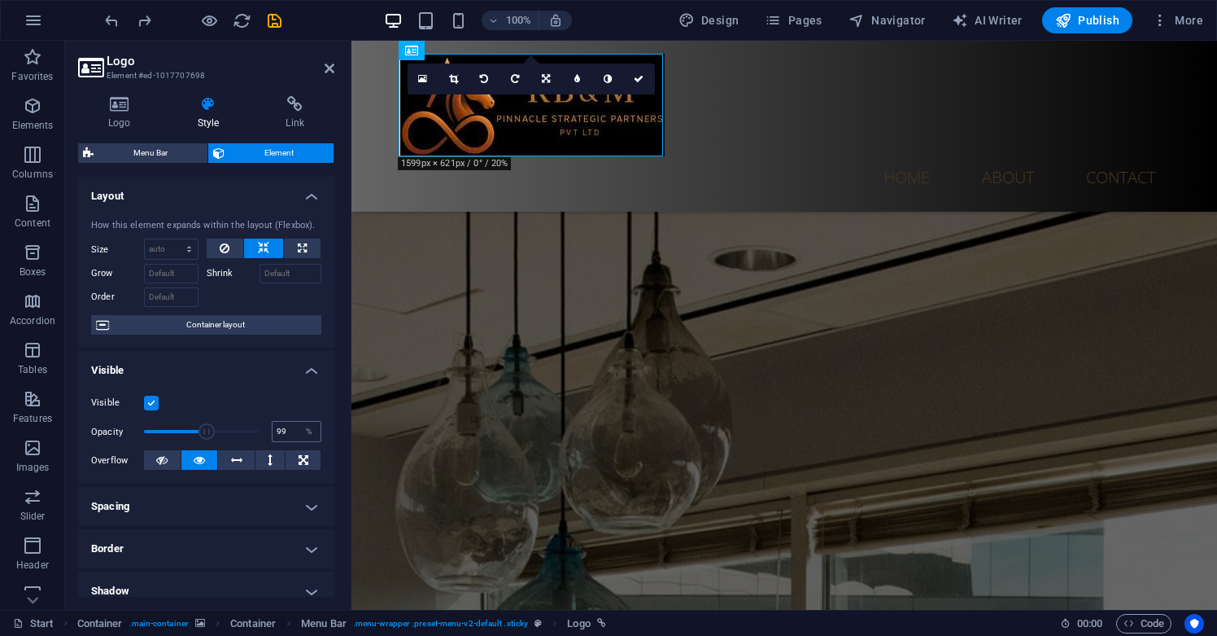
type input "100"
drag, startPoint x: 259, startPoint y: 434, endPoint x: 309, endPoint y: 434, distance: 50.5
click at [309, 434] on div "Opacity 100 %" at bounding box center [206, 431] width 230 height 24
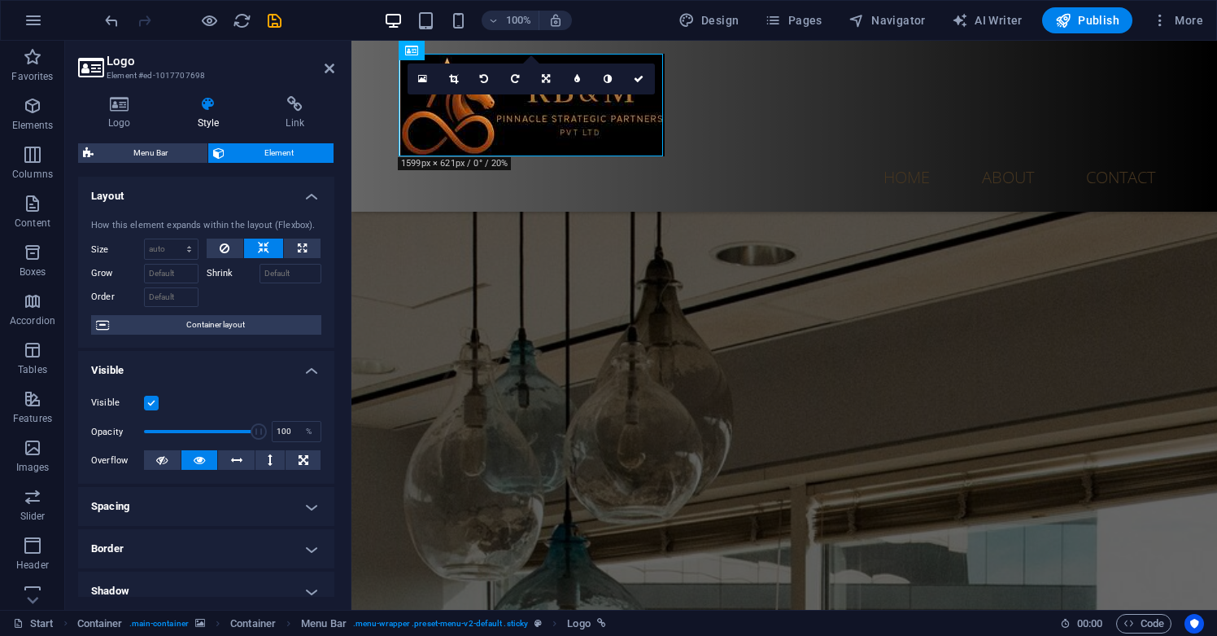
click at [152, 405] on label at bounding box center [151, 403] width 15 height 15
click at [0, 0] on input "Visible" at bounding box center [0, 0] width 0 height 0
click at [152, 405] on label at bounding box center [151, 403] width 15 height 15
click at [0, 0] on input "Visible" at bounding box center [0, 0] width 0 height 0
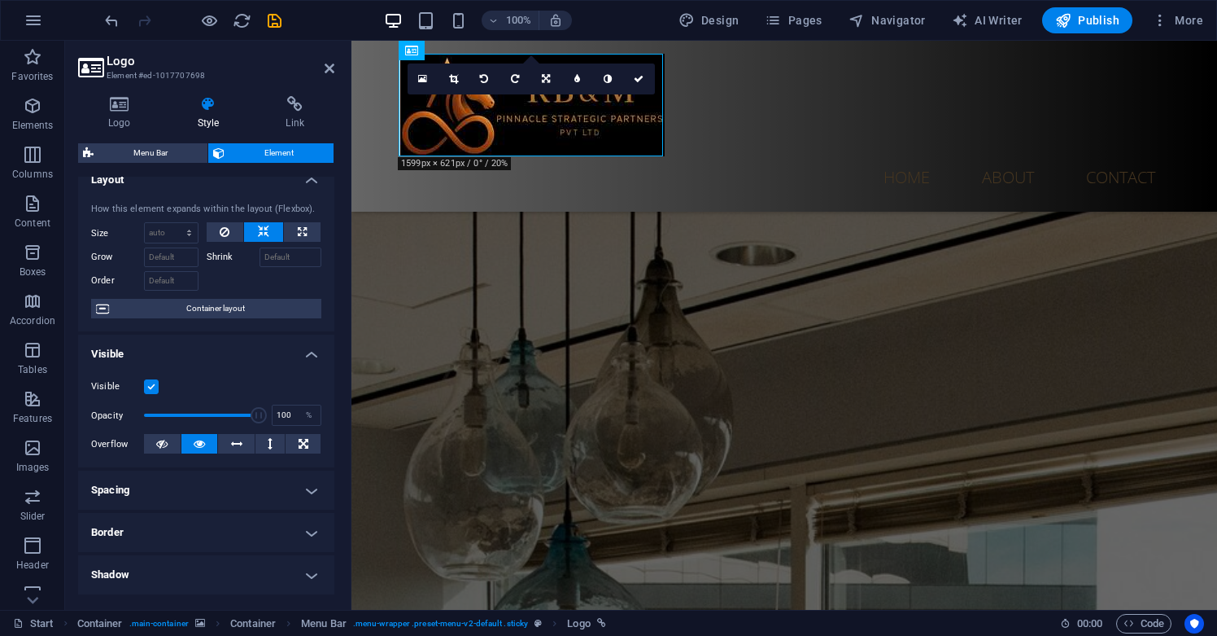
click at [177, 563] on h4 "Shadow" at bounding box center [206, 574] width 256 height 39
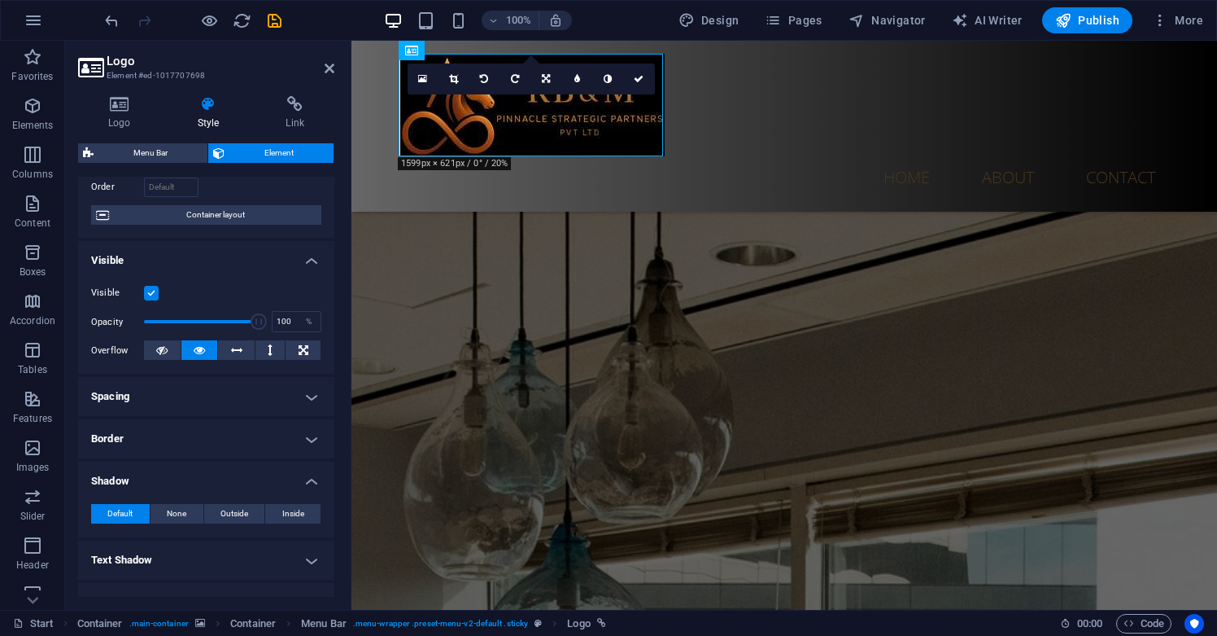
scroll to position [139, 0]
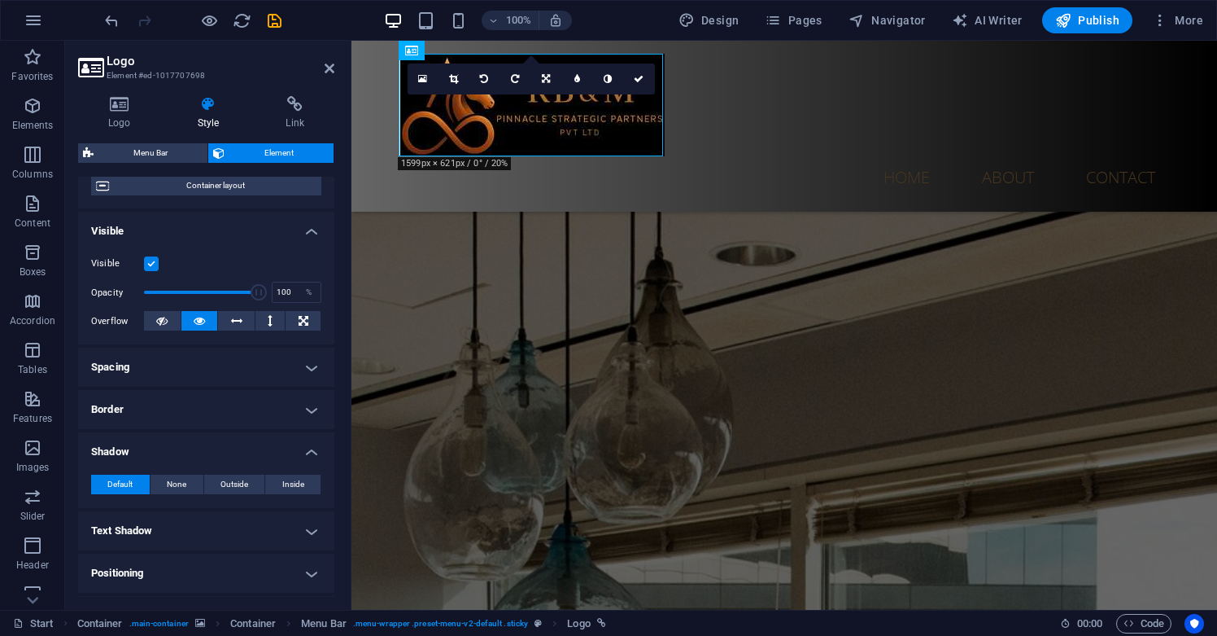
click at [186, 422] on h4 "Border" at bounding box center [206, 409] width 256 height 39
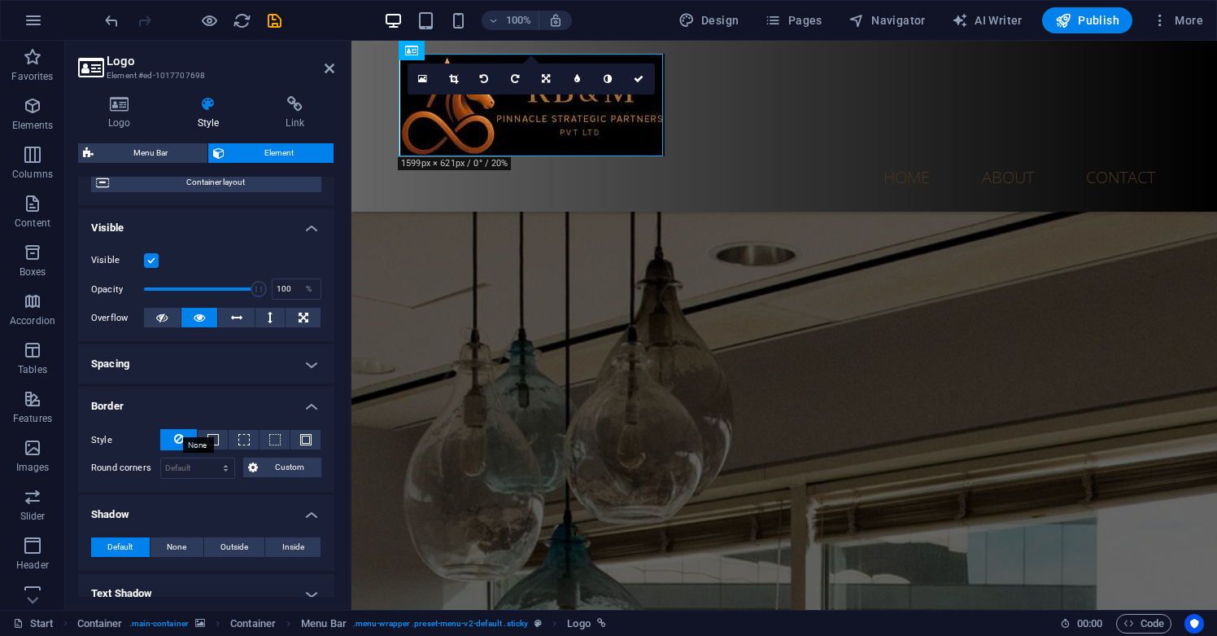
scroll to position [153, 0]
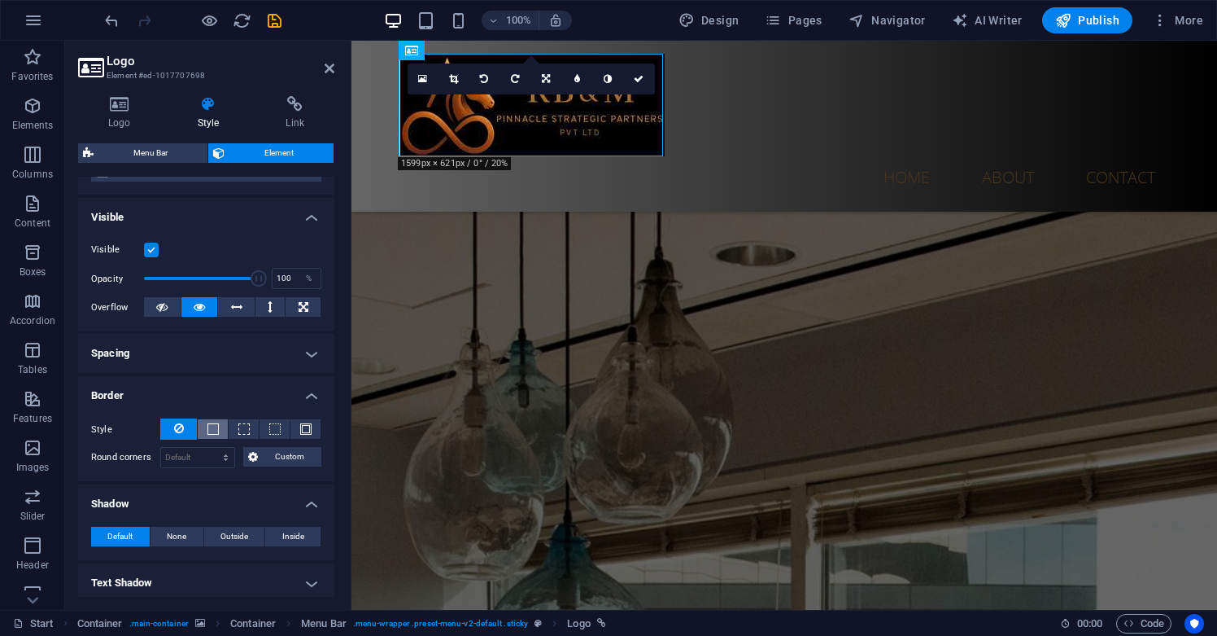
click at [205, 430] on button at bounding box center [213, 429] width 30 height 20
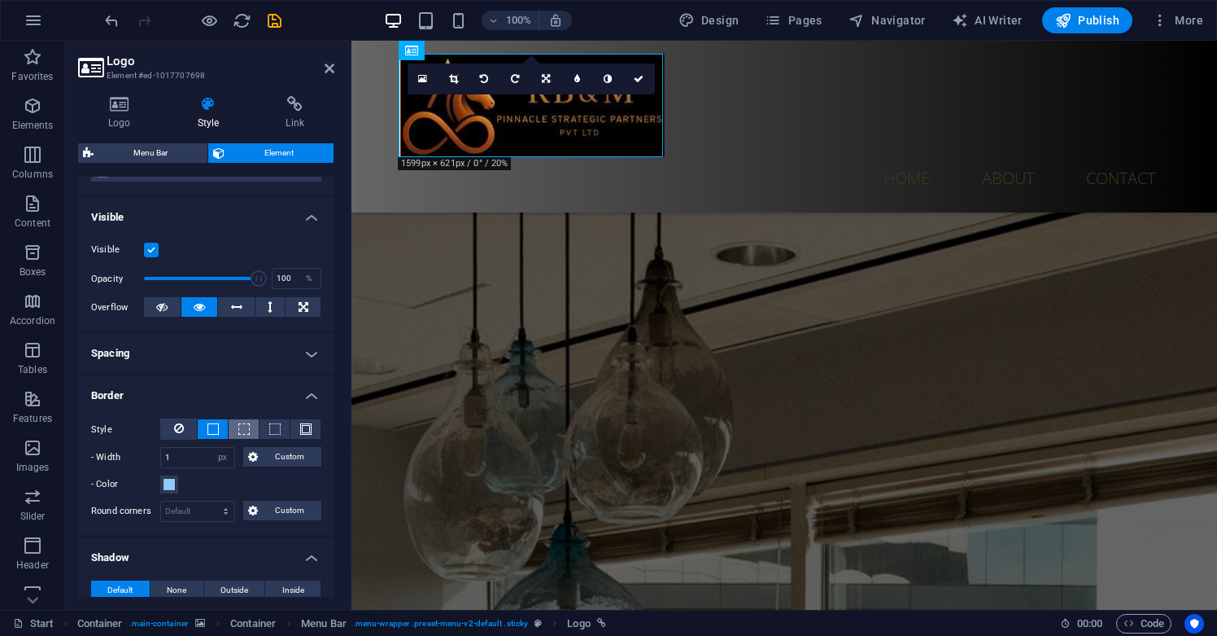
click at [233, 433] on button at bounding box center [244, 429] width 30 height 20
click at [282, 426] on button at bounding box center [275, 429] width 30 height 20
click at [308, 427] on span at bounding box center [305, 428] width 11 height 11
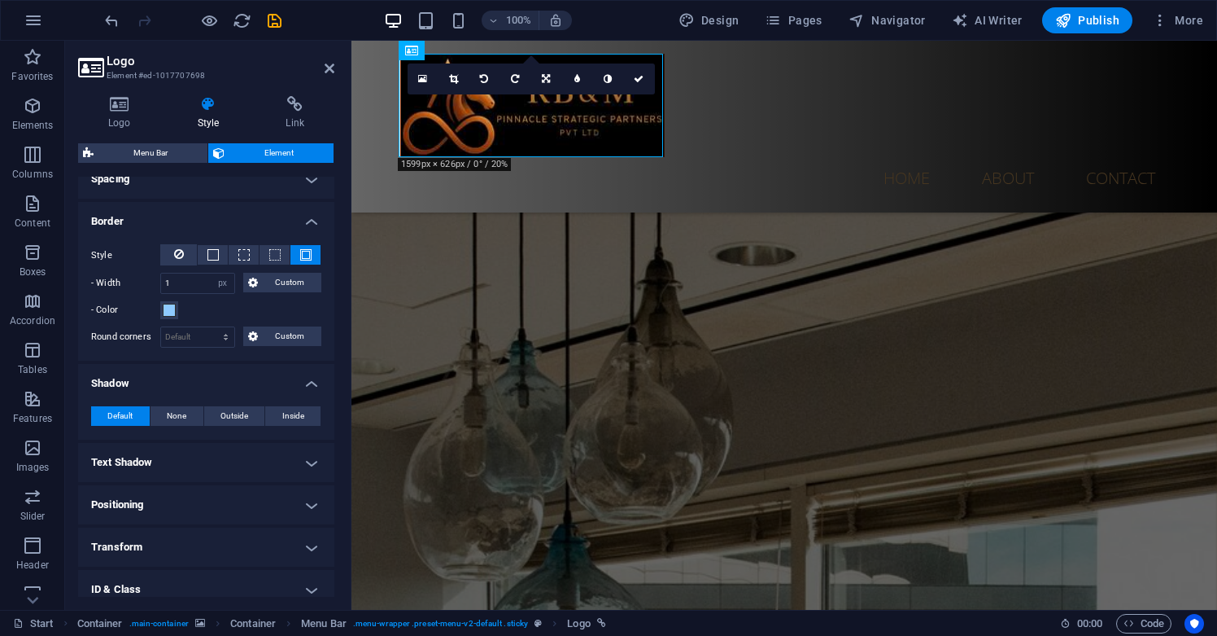
scroll to position [423, 0]
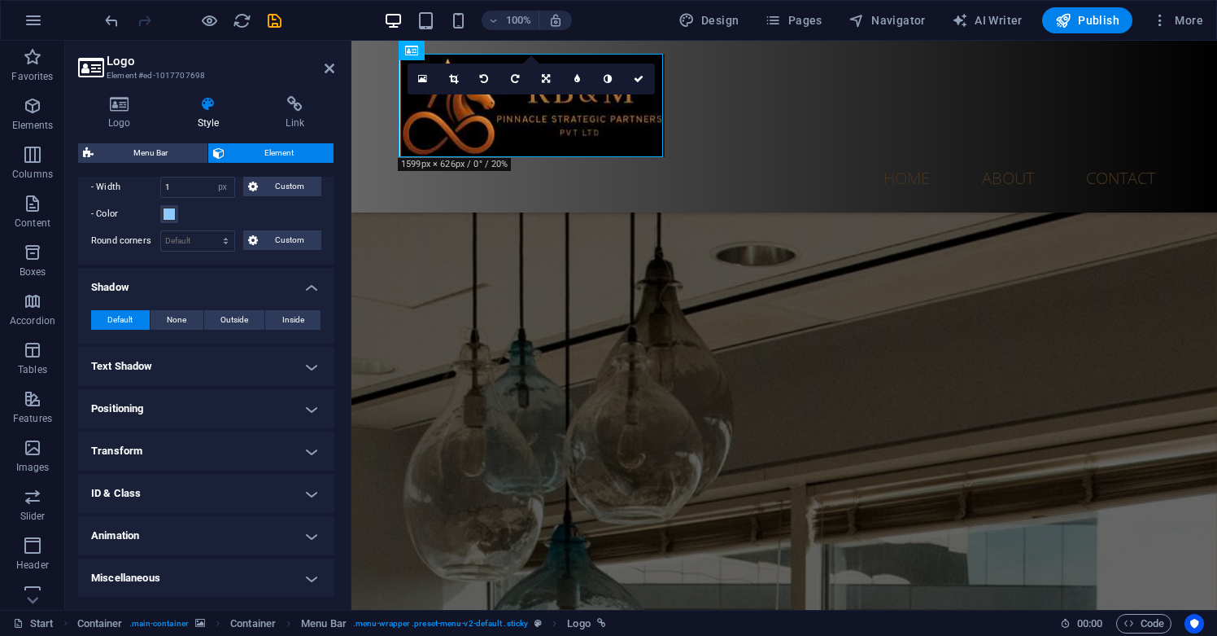
click at [225, 572] on h4 "Miscellaneous" at bounding box center [206, 577] width 256 height 39
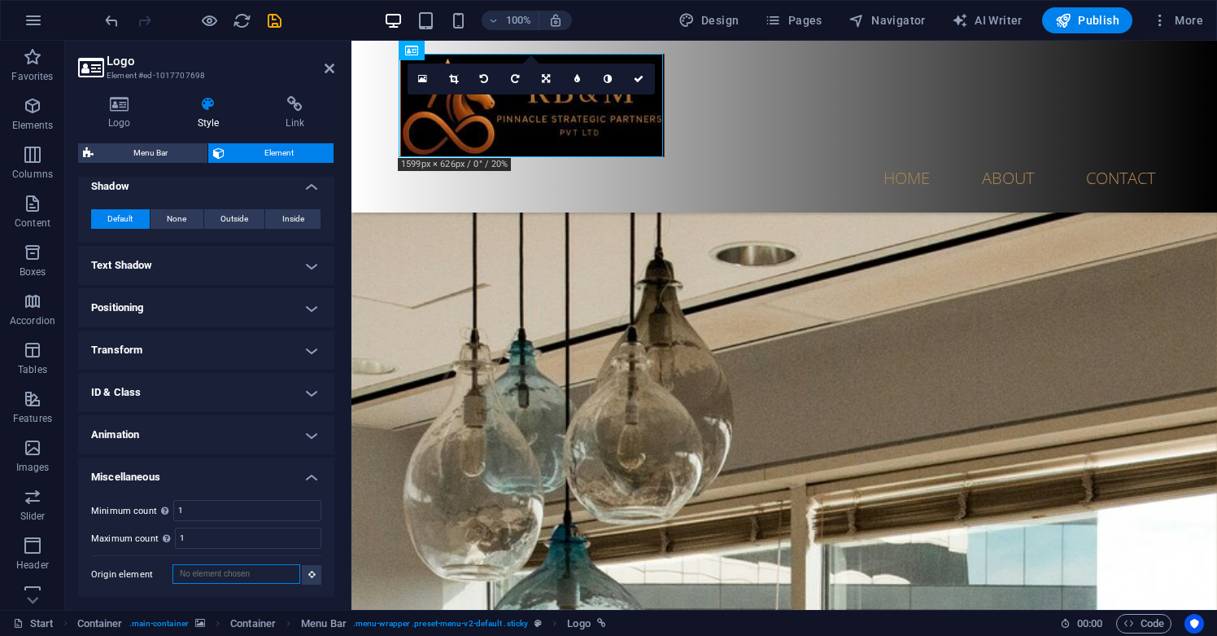
click at [257, 574] on input "Origin element" at bounding box center [237, 574] width 128 height 20
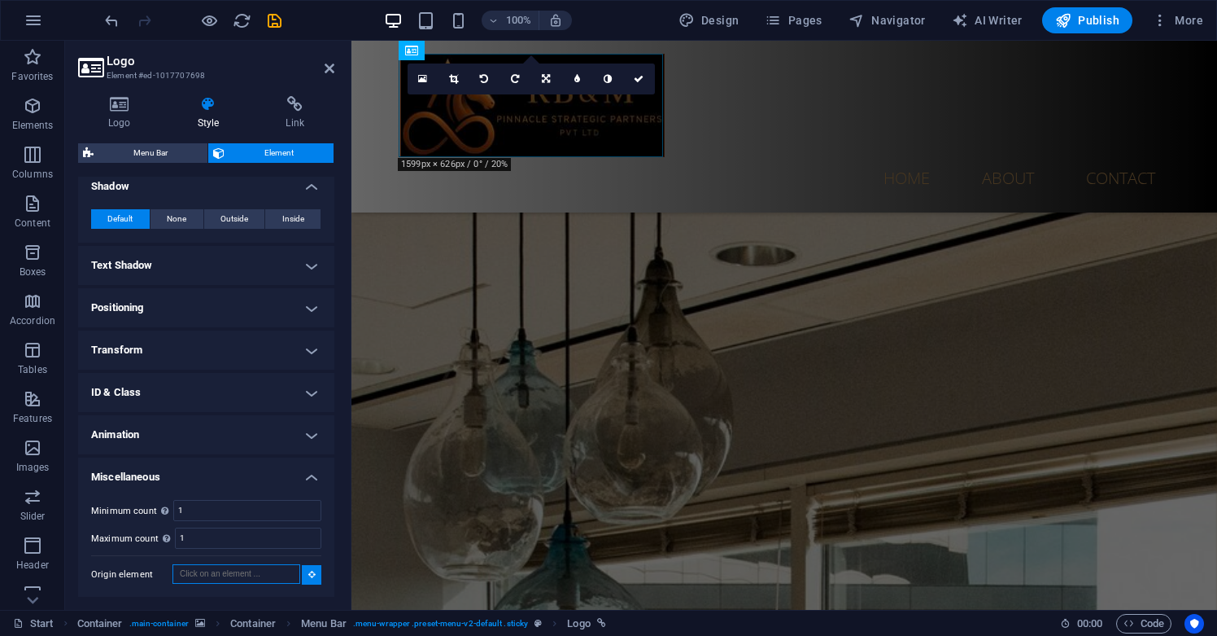
click at [258, 572] on input "Origin element" at bounding box center [237, 574] width 128 height 20
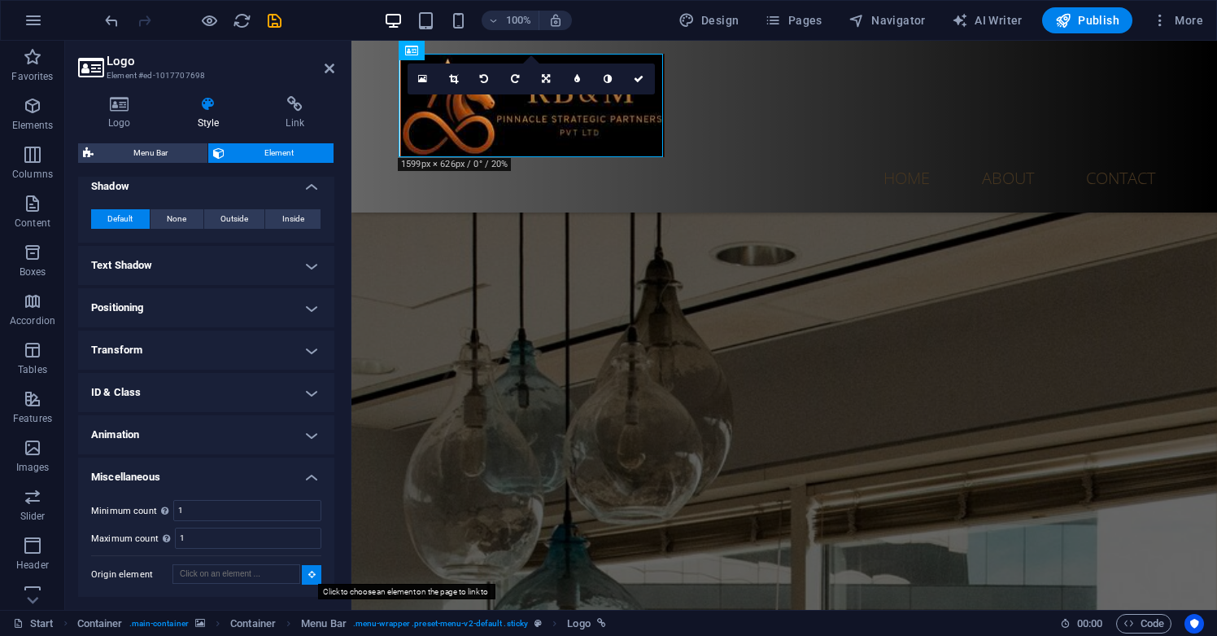
click at [313, 579] on button at bounding box center [312, 575] width 20 height 20
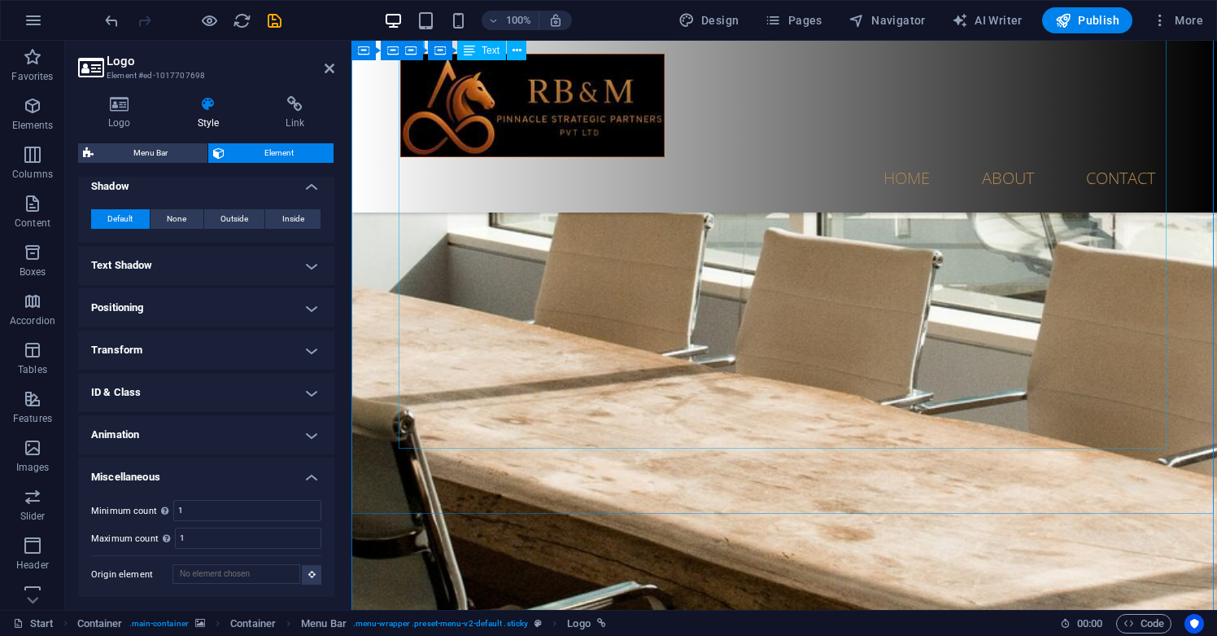
scroll to position [532, 0]
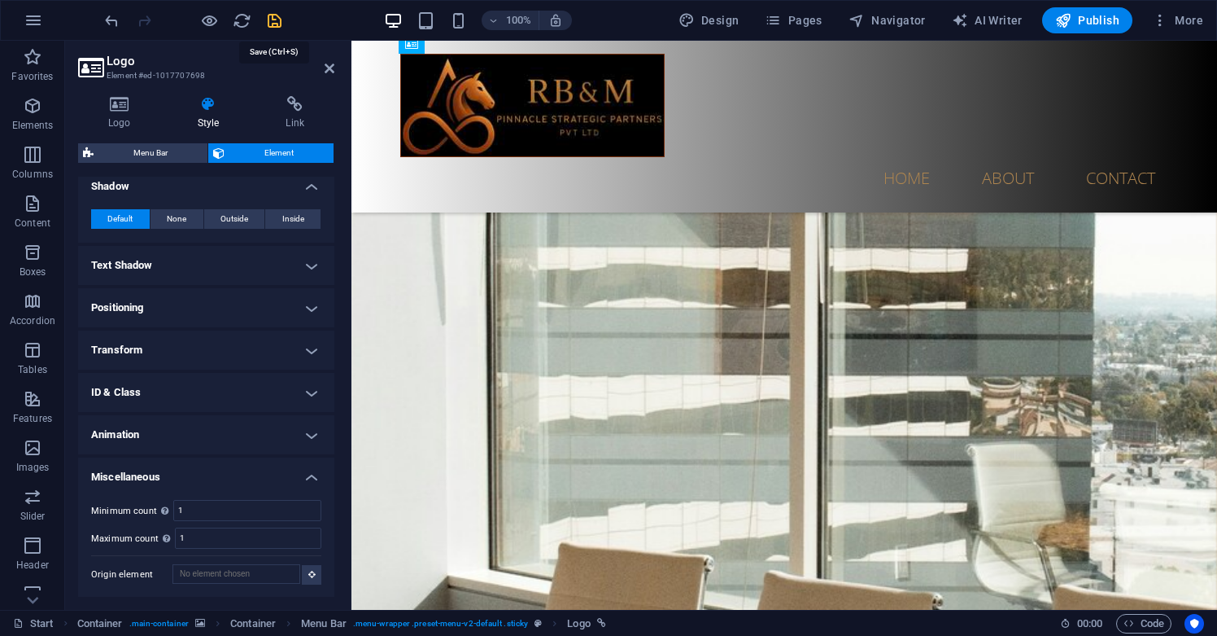
click at [274, 19] on icon "save" at bounding box center [274, 20] width 19 height 19
checkbox input "false"
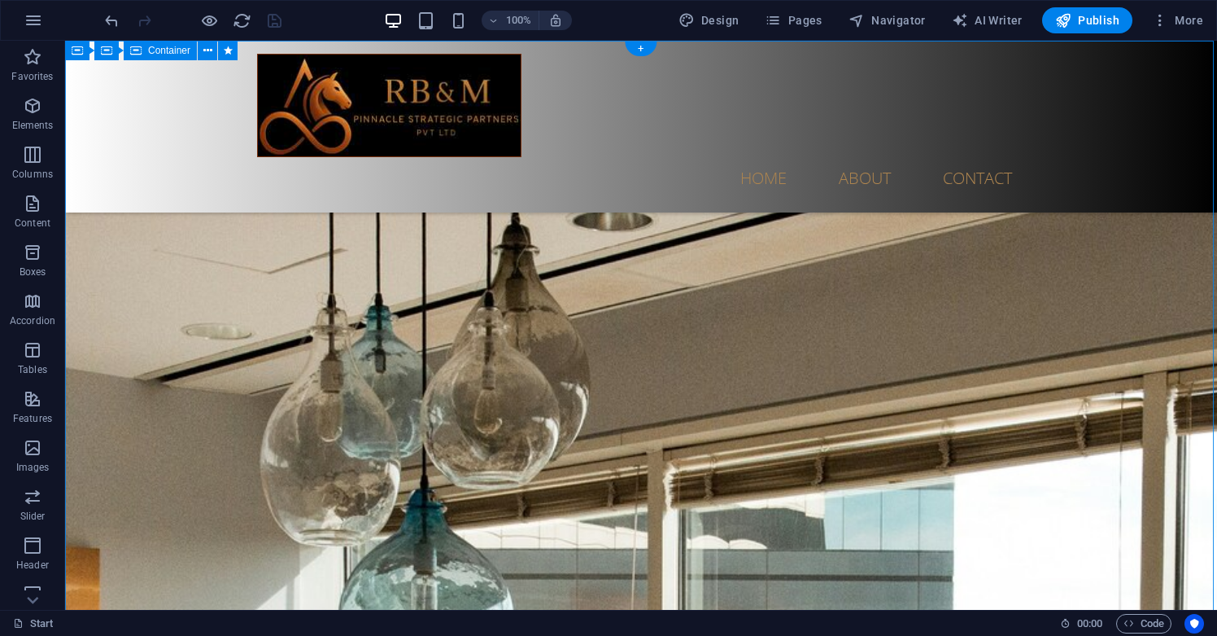
scroll to position [0, 0]
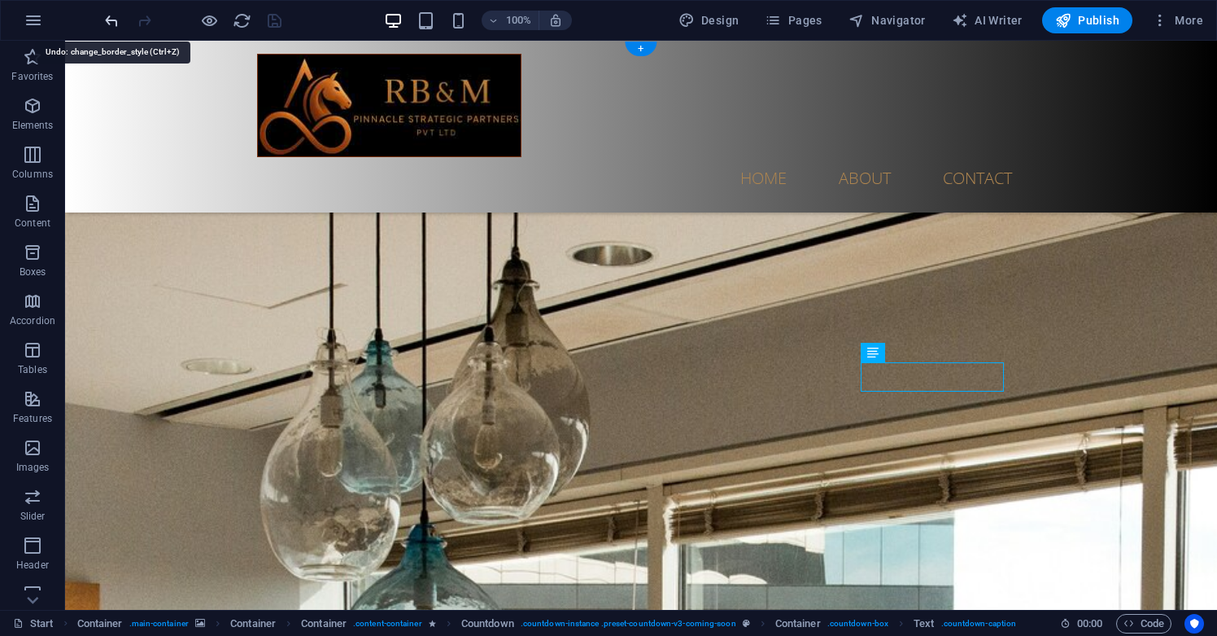
click at [115, 23] on icon "undo" at bounding box center [112, 20] width 19 height 19
click at [119, 20] on icon "undo" at bounding box center [112, 20] width 19 height 19
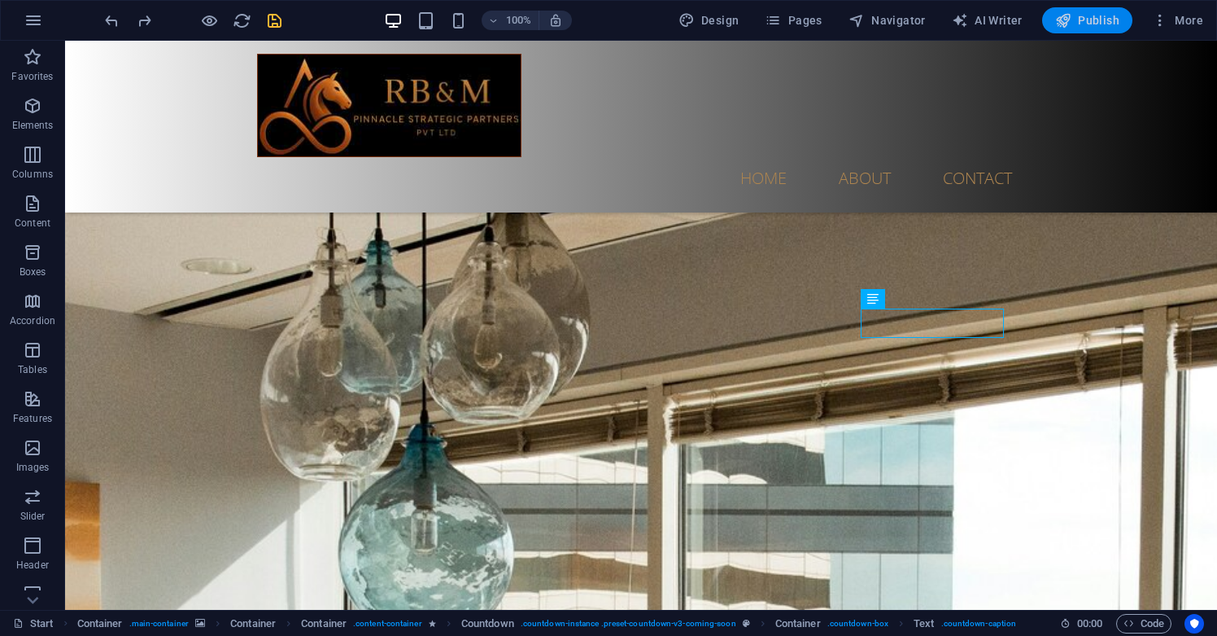
scroll to position [54, 0]
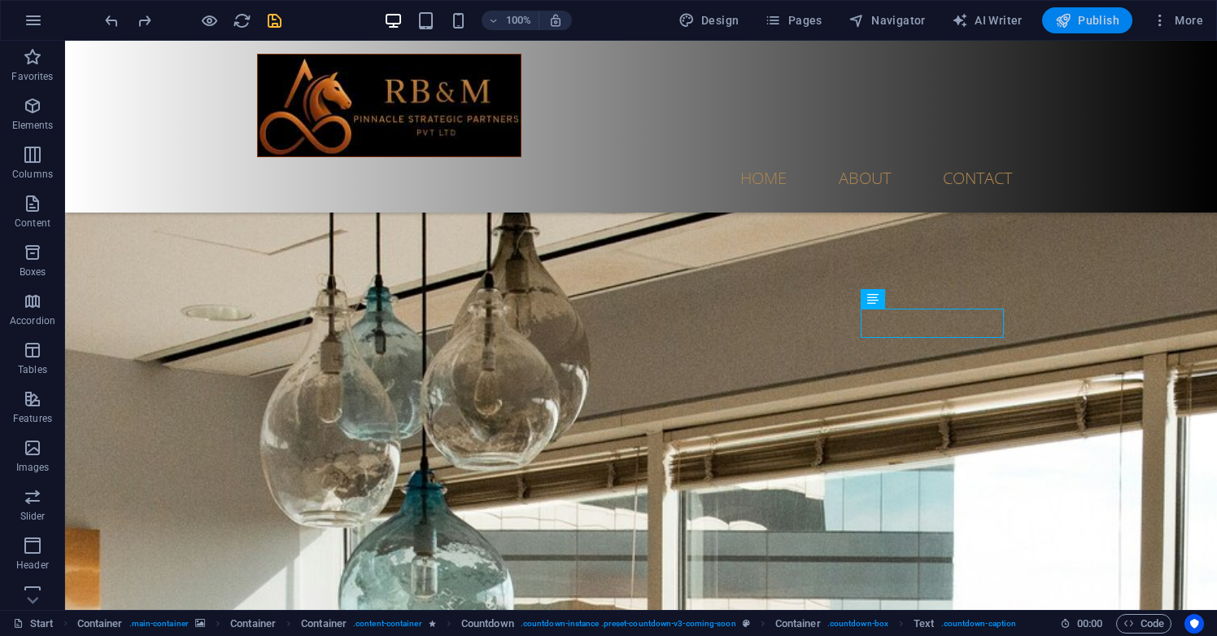
click at [1102, 24] on span "Publish" at bounding box center [1087, 20] width 64 height 16
checkbox input "false"
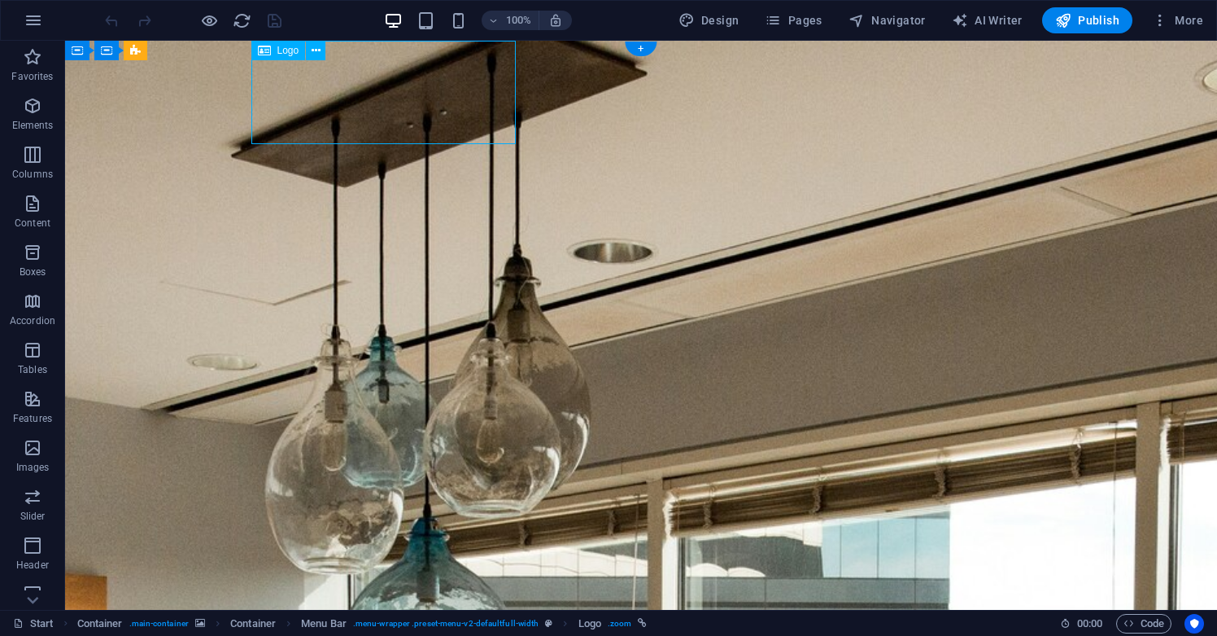
drag, startPoint x: 396, startPoint y: 96, endPoint x: 312, endPoint y: 93, distance: 84.7
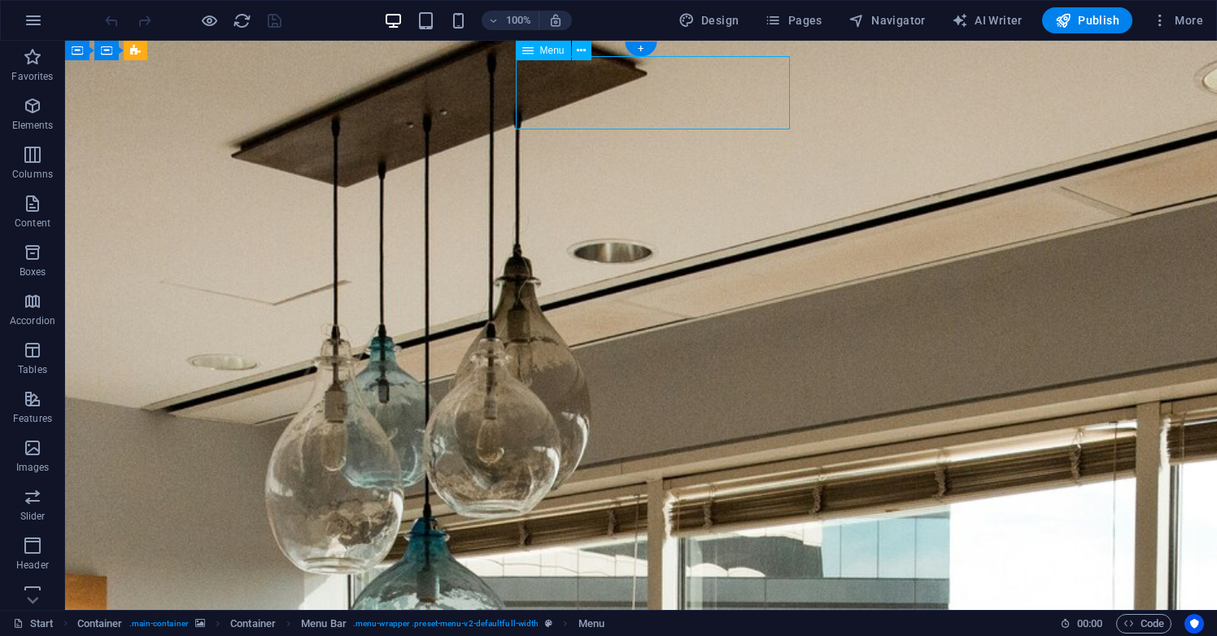
drag, startPoint x: 575, startPoint y: 104, endPoint x: 736, endPoint y: 104, distance: 161.9
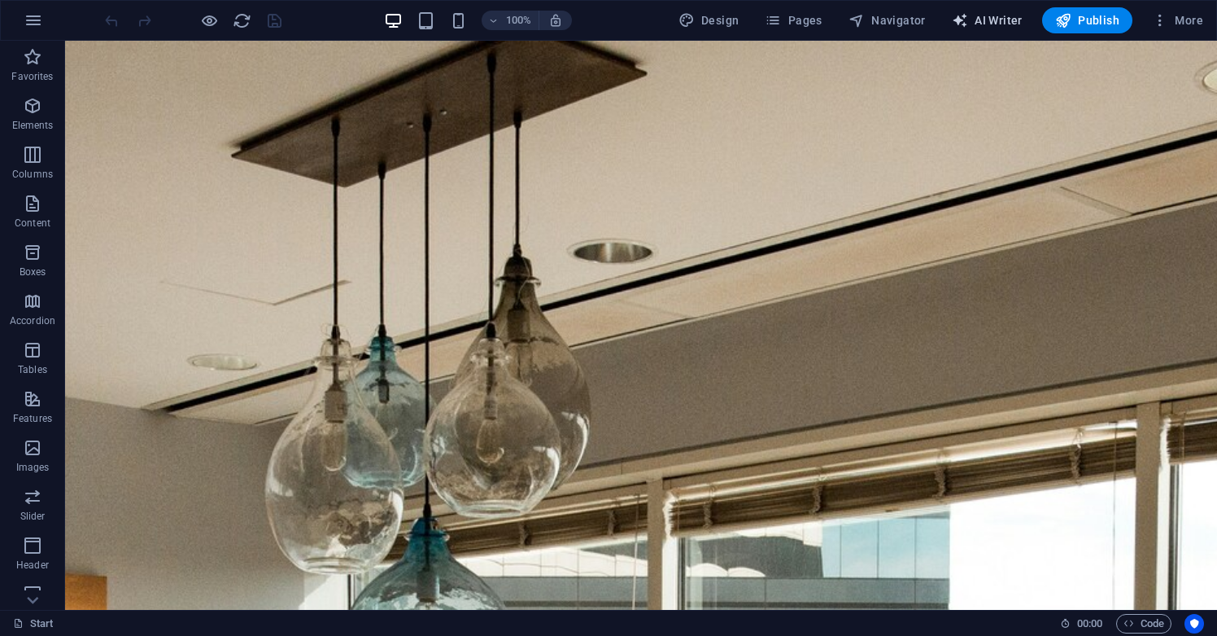
click at [1000, 16] on span "AI Writer" at bounding box center [987, 20] width 71 height 16
select select "English"
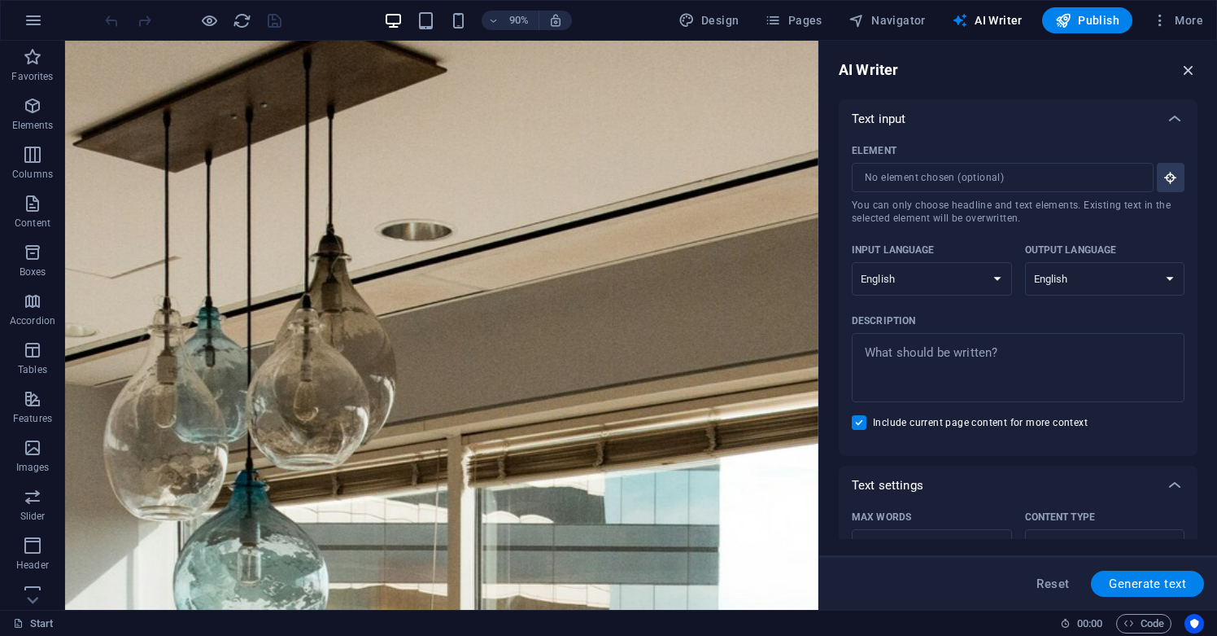
click at [1195, 69] on icon "button" at bounding box center [1189, 70] width 18 height 18
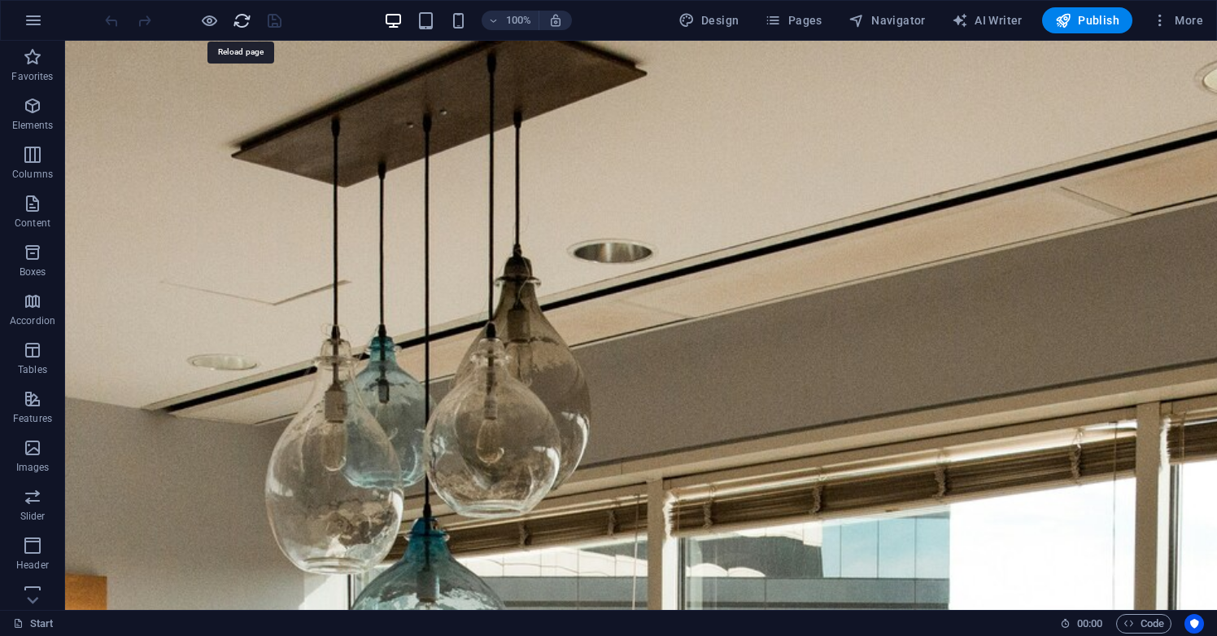
click at [238, 24] on icon "reload" at bounding box center [242, 20] width 19 height 19
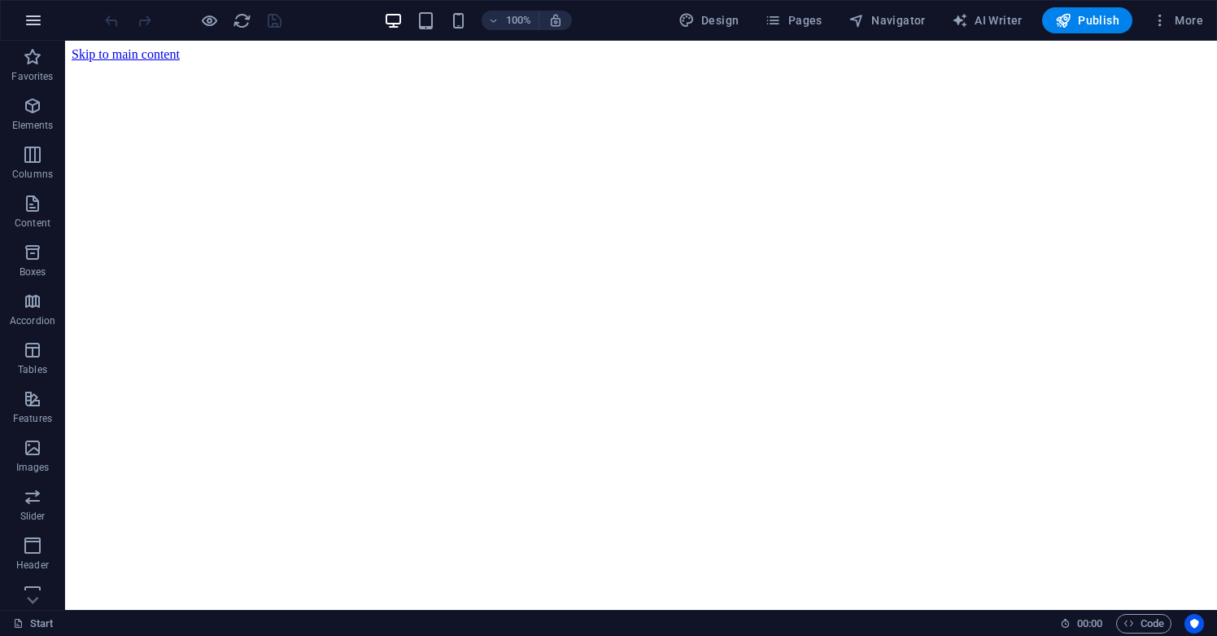
click at [21, 29] on button "button" at bounding box center [33, 20] width 39 height 39
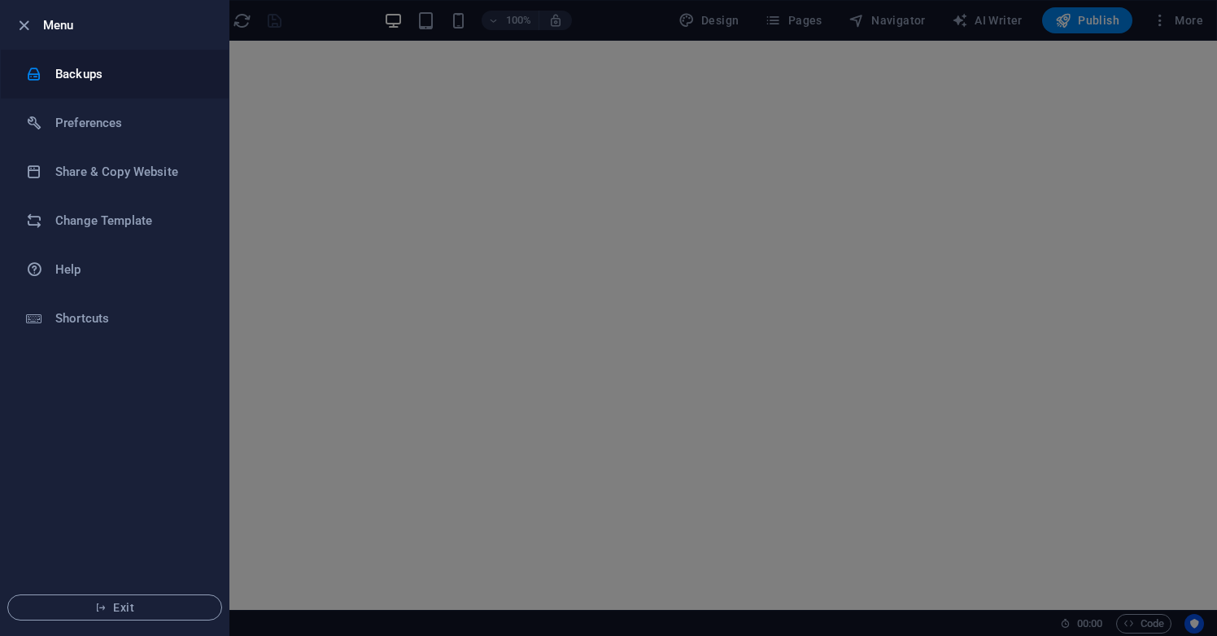
click at [47, 82] on li "Backups" at bounding box center [115, 74] width 228 height 49
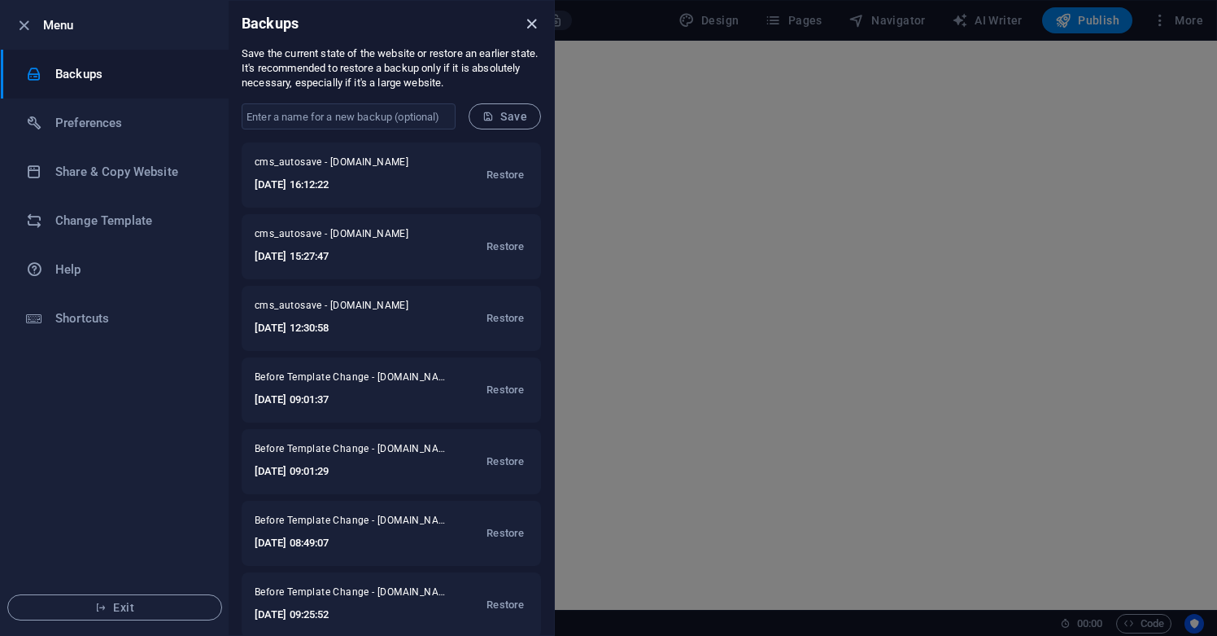
click at [539, 24] on icon "close" at bounding box center [531, 24] width 19 height 19
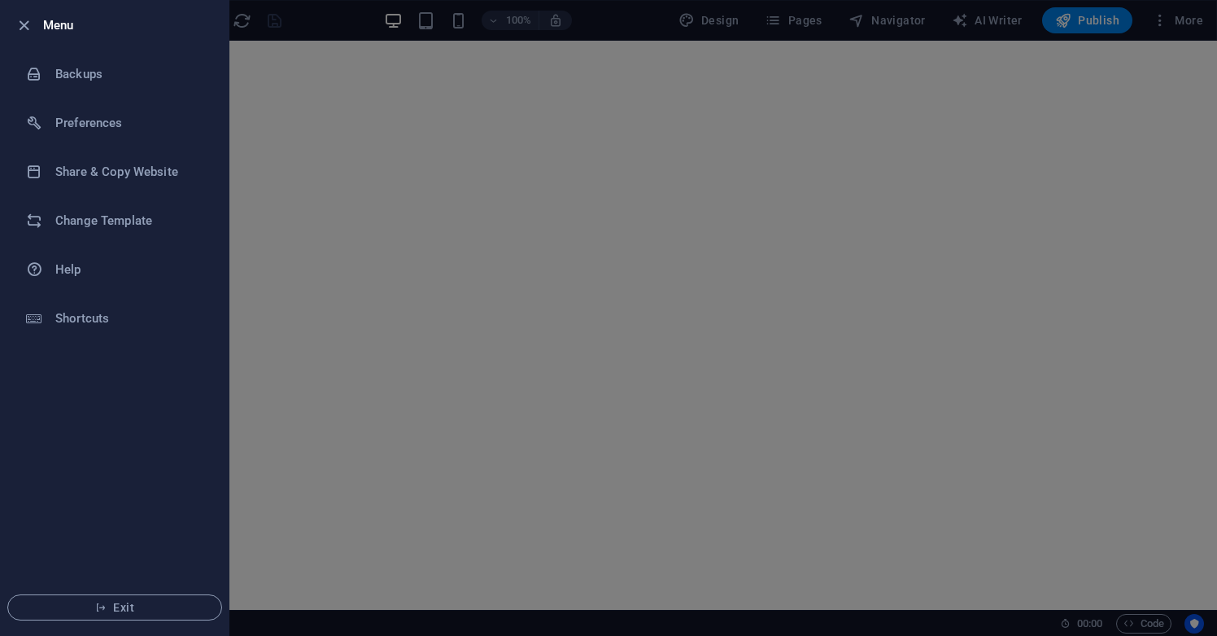
click at [754, 191] on div at bounding box center [608, 318] width 1217 height 636
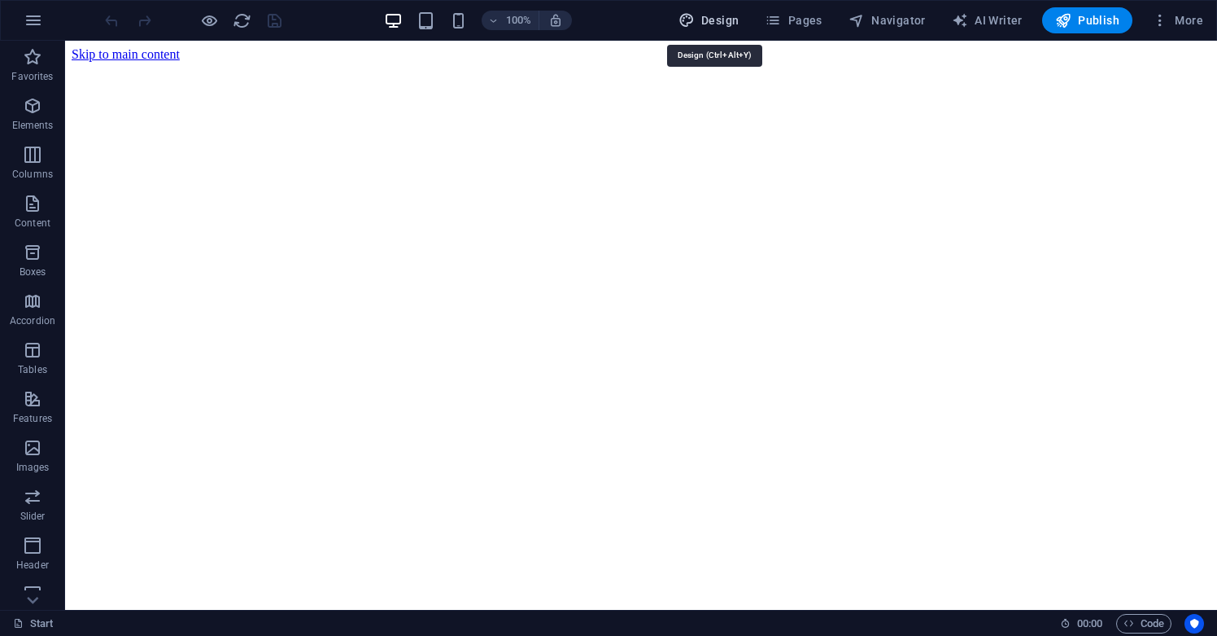
click at [736, 20] on span "Design" at bounding box center [709, 20] width 61 height 16
select select "px"
select select "300"
select select "px"
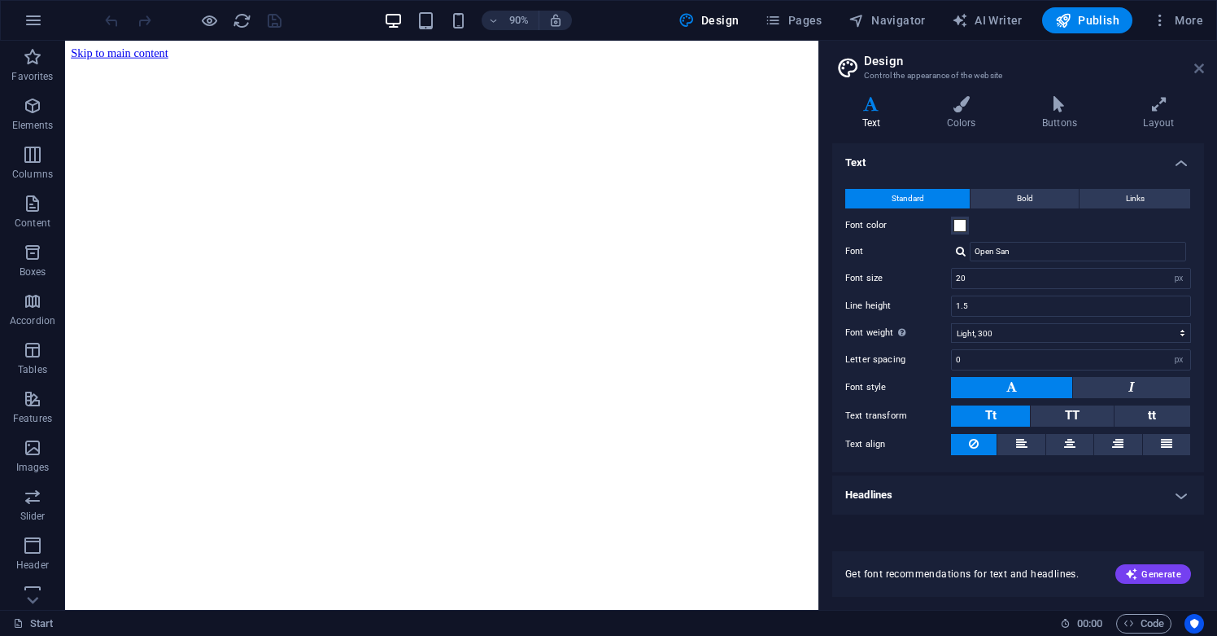
click at [1200, 68] on icon at bounding box center [1200, 68] width 10 height 13
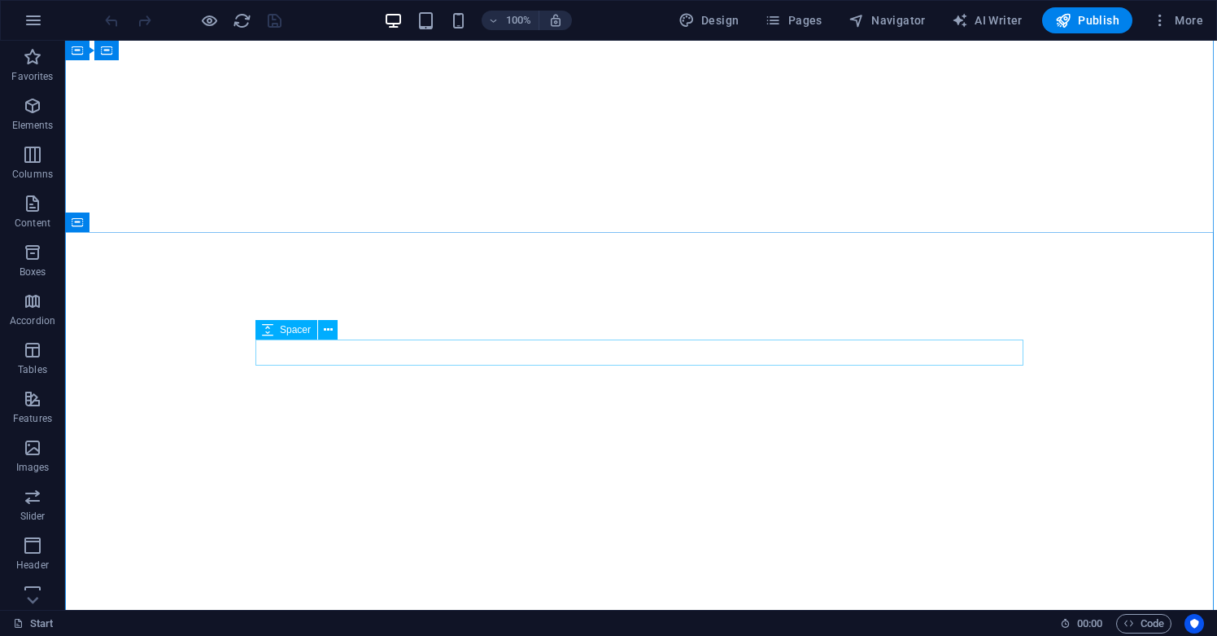
scroll to position [1034, 0]
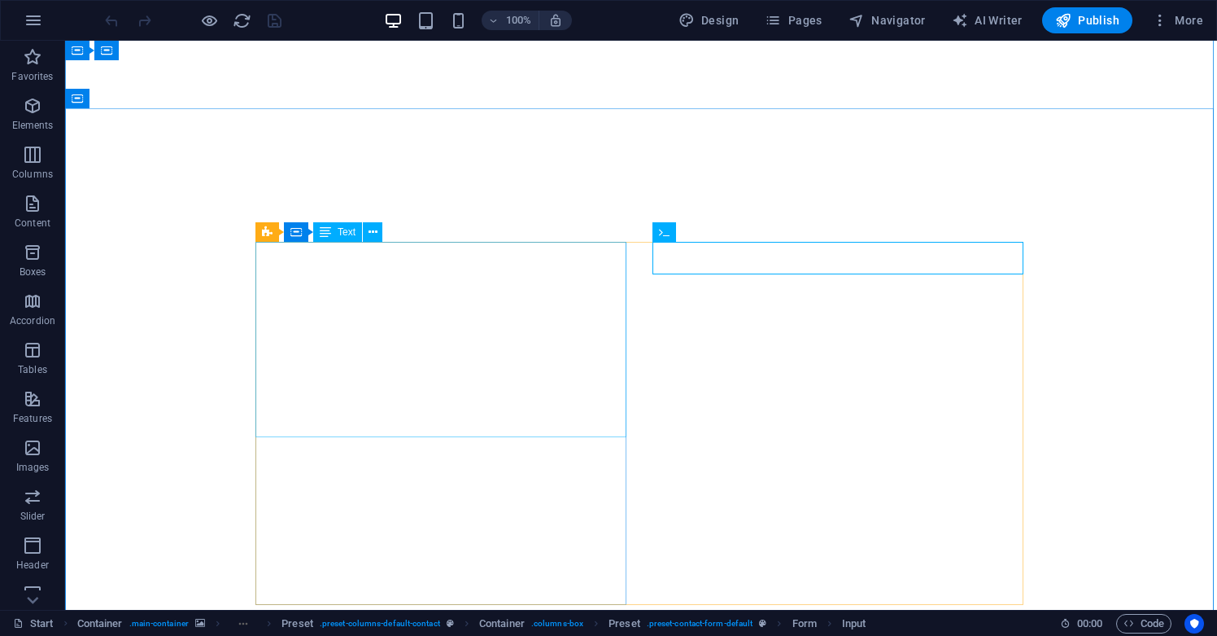
scroll to position [1254, 0]
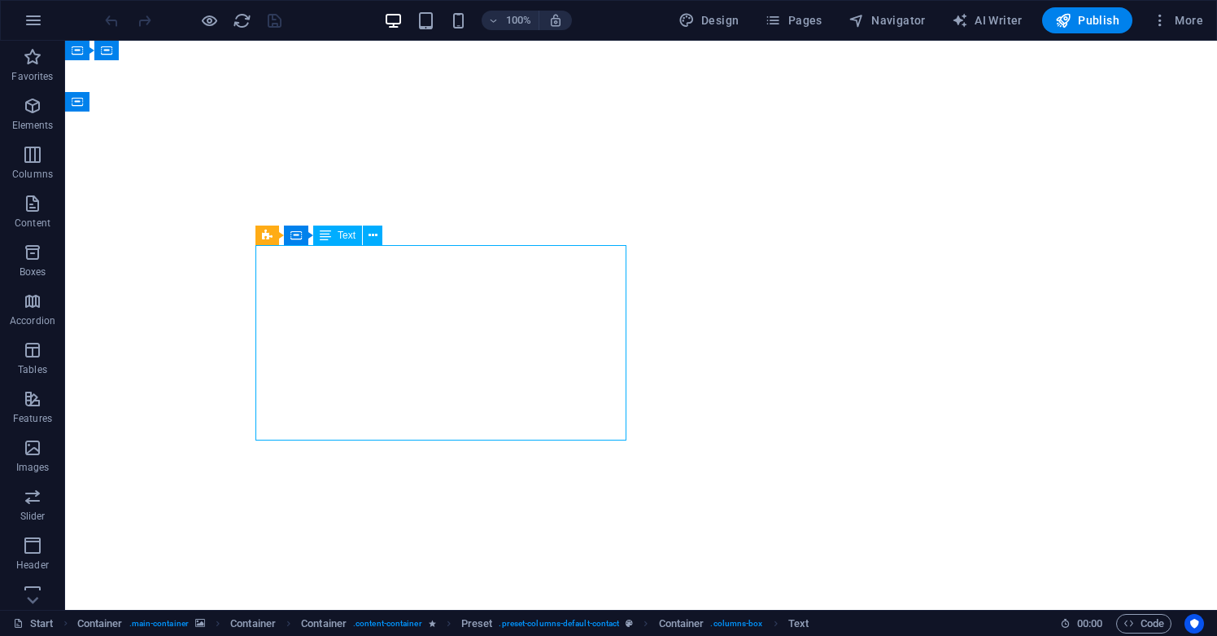
scroll to position [1152, 0]
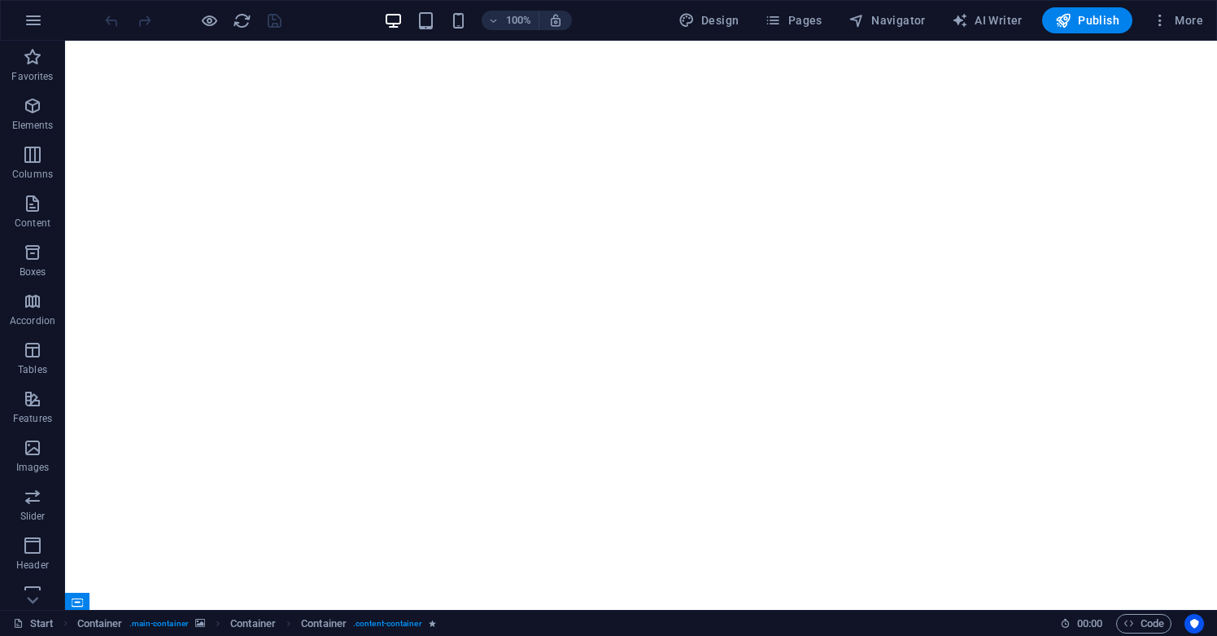
scroll to position [0, 0]
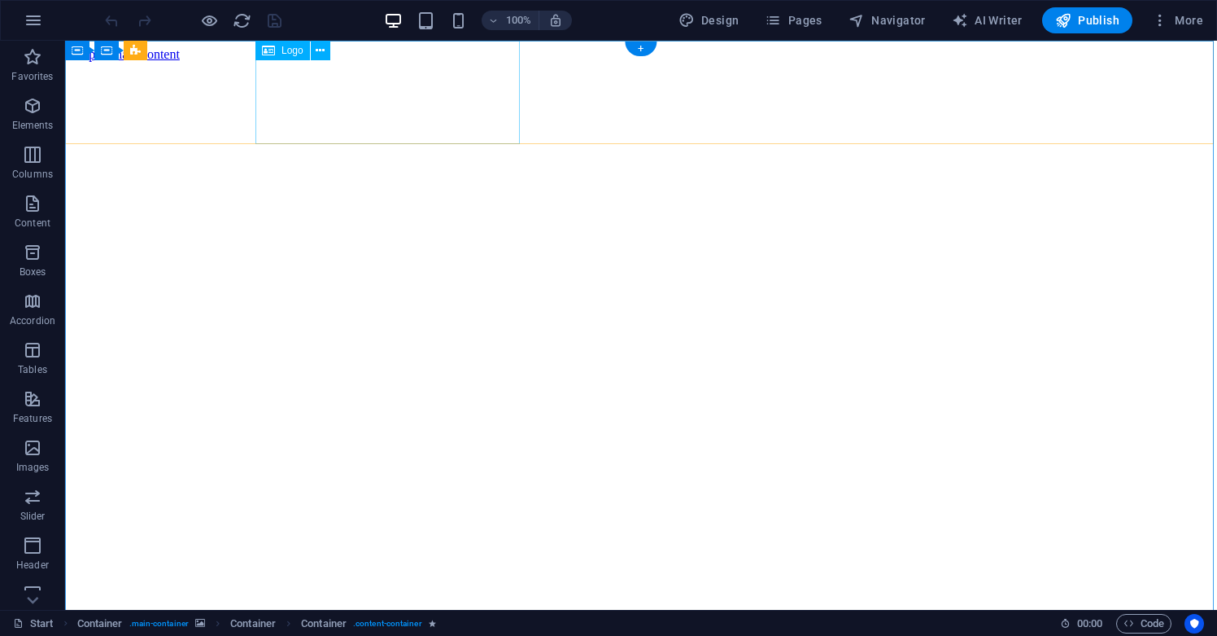
click at [319, 55] on icon at bounding box center [320, 50] width 9 height 17
click at [278, 56] on div "Logo" at bounding box center [283, 51] width 55 height 20
click at [275, 52] on div "Logo" at bounding box center [283, 51] width 55 height 20
